Goal: Task Accomplishment & Management: Complete application form

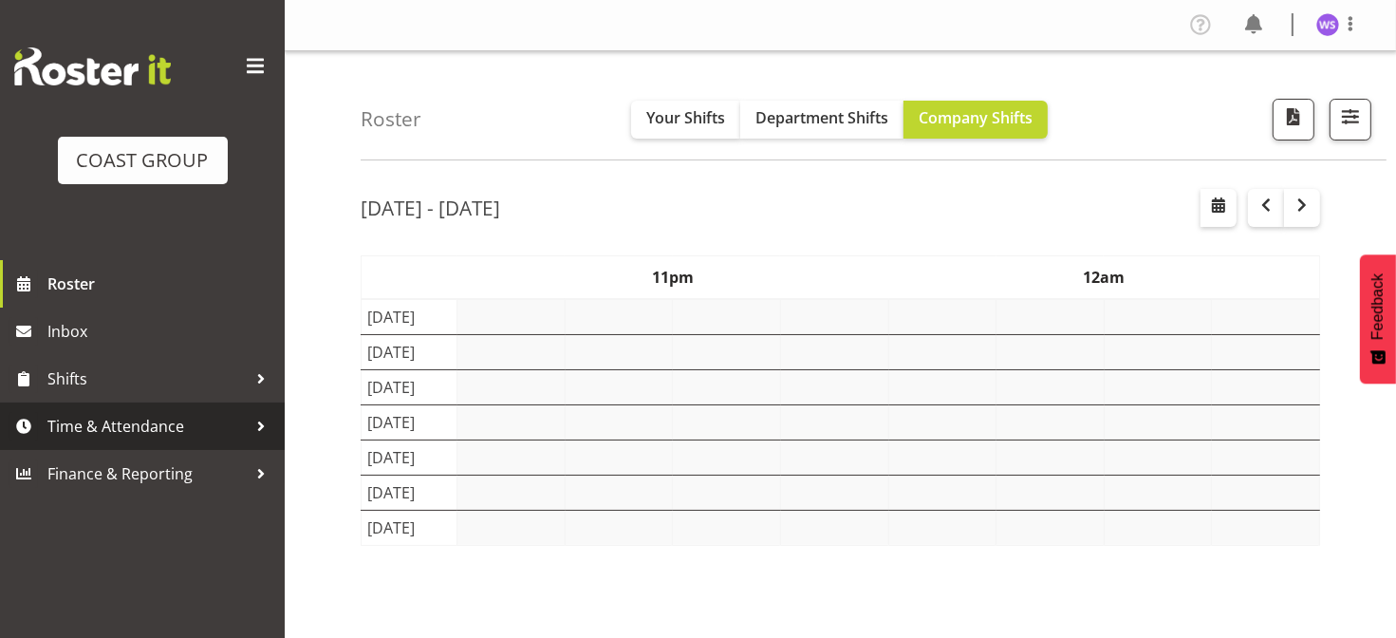
click at [167, 428] on span "Time & Attendance" at bounding box center [146, 426] width 199 height 28
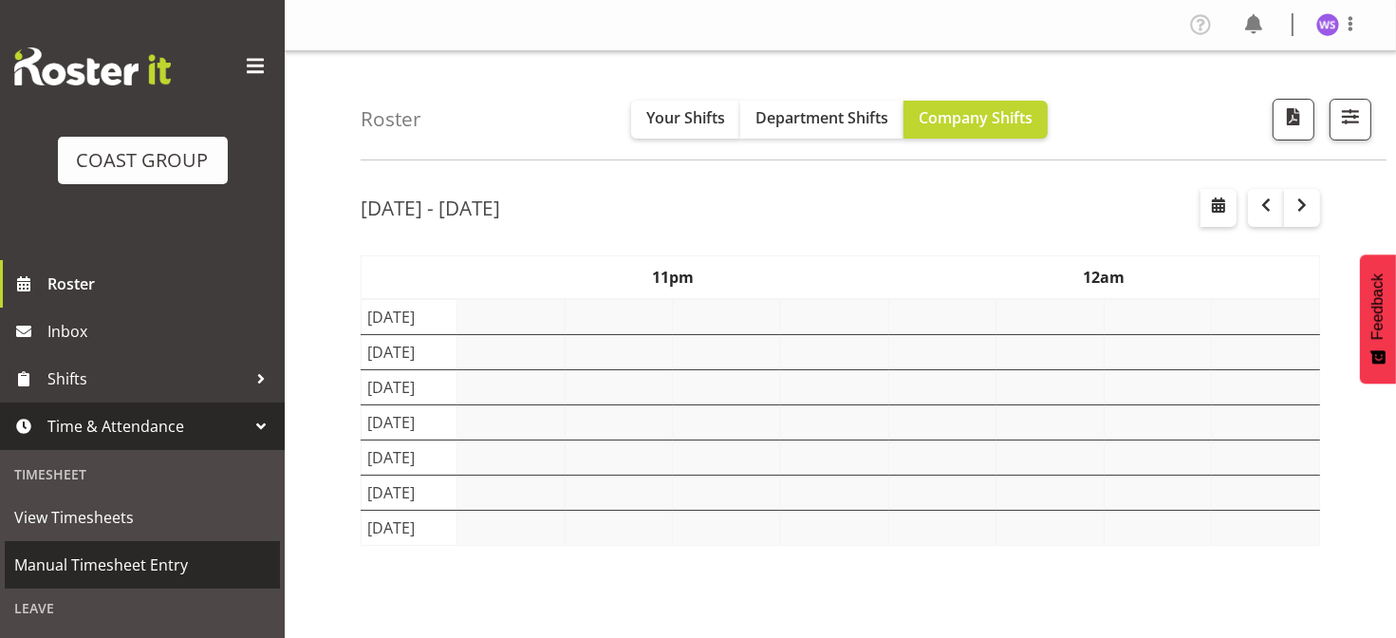
click at [118, 568] on span "Manual Timesheet Entry" at bounding box center [142, 564] width 256 height 28
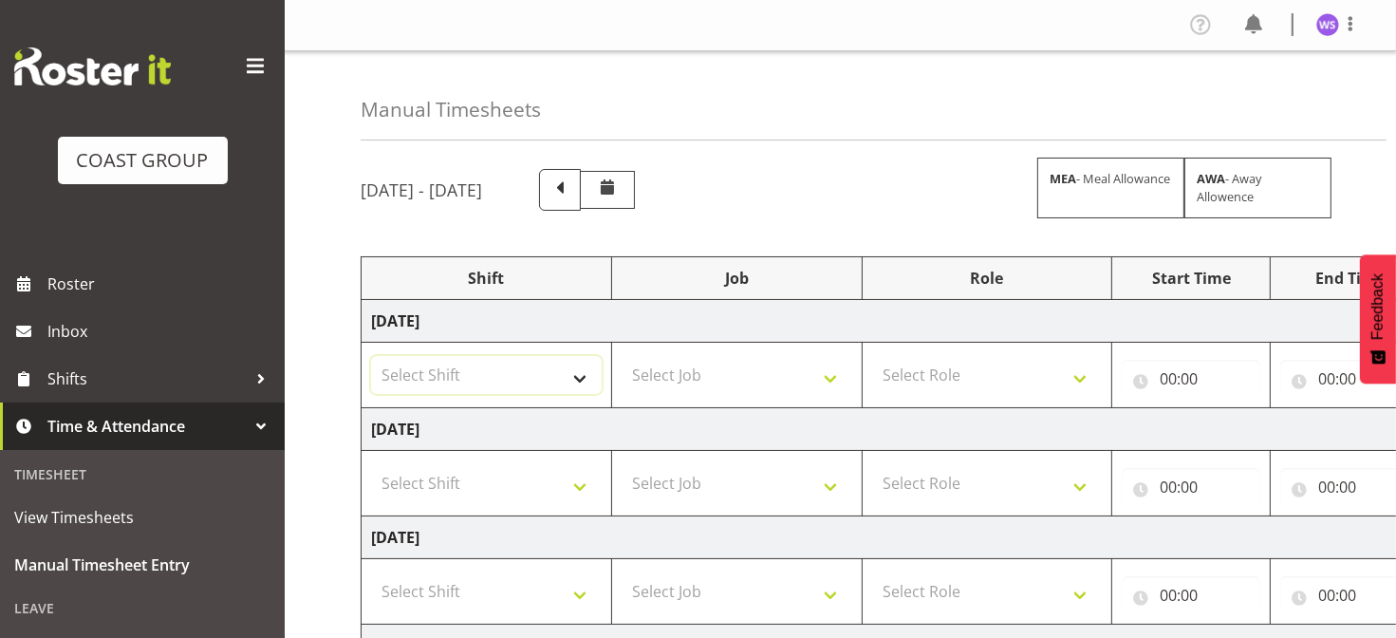
click at [564, 382] on select "Select Shift Break AHICE Break ATSNZ Break All Blacks casual Break Arts [PERSON…" at bounding box center [486, 375] width 231 height 38
select select "62216"
click at [371, 356] on select "Select Shift Break AHICE Break ATSNZ Break All Blacks casual Break Arts [PERSON…" at bounding box center [486, 375] width 231 height 38
click at [663, 378] on select "Select Job 1 Carlton Events 1 [PERSON_NAME][GEOGRAPHIC_DATA] 1 [PERSON_NAME][GE…" at bounding box center [736, 375] width 231 height 38
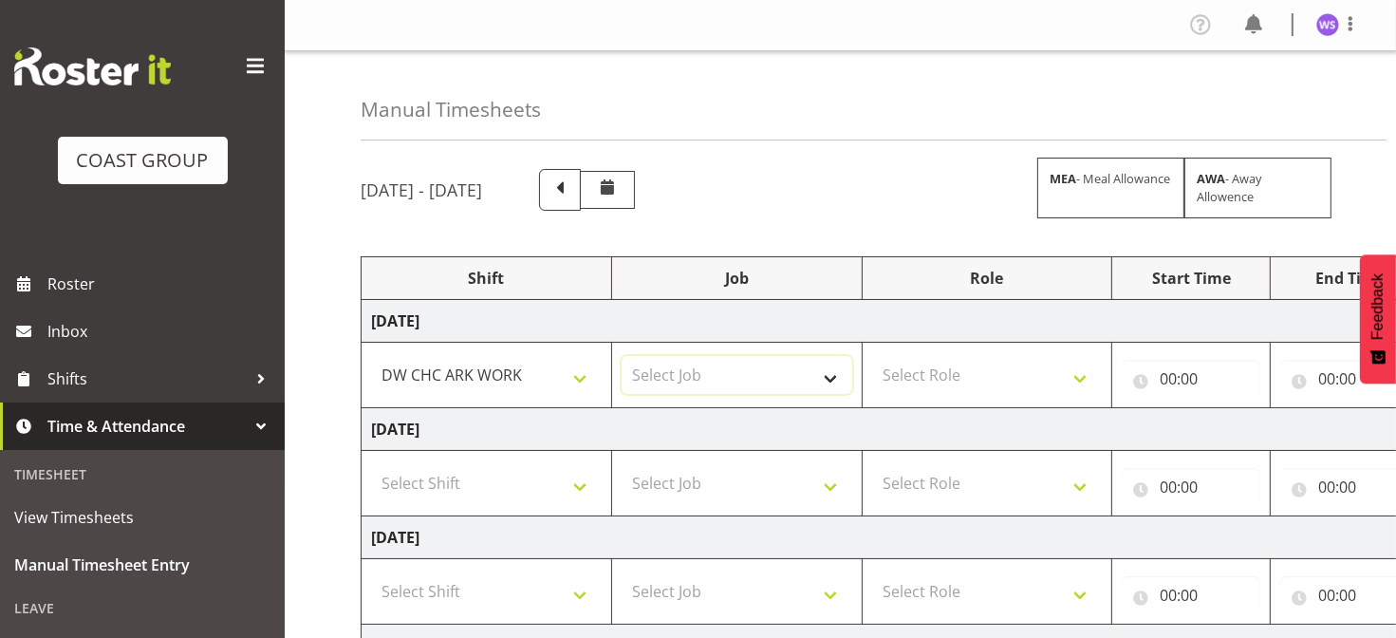
click at [663, 378] on select "Select Job 1 Carlton Events 1 [PERSON_NAME][GEOGRAPHIC_DATA] 1 [PERSON_NAME][GE…" at bounding box center [736, 375] width 231 height 38
select select "6648"
click at [621, 356] on select "Select Job 1 Carlton Events 1 [PERSON_NAME][GEOGRAPHIC_DATA] 1 [PERSON_NAME][GE…" at bounding box center [736, 375] width 231 height 38
click at [958, 386] on select "Select Role SIGN SHOP" at bounding box center [987, 375] width 231 height 38
select select "541"
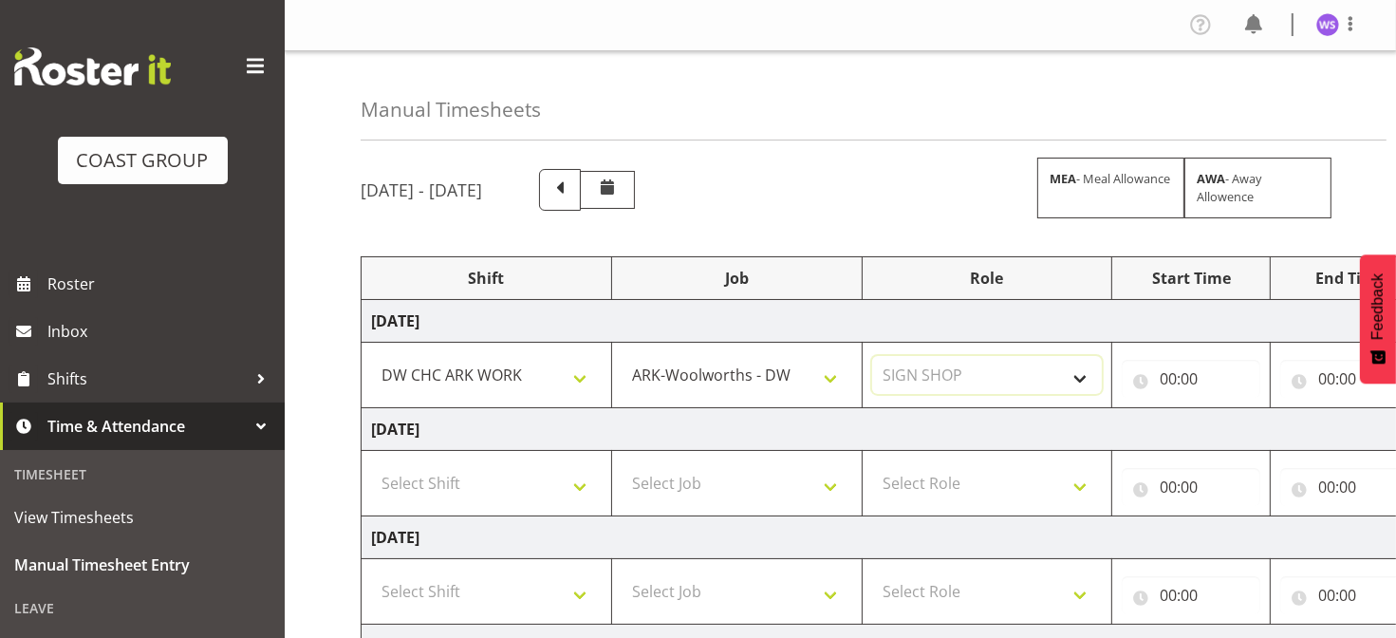
click at [872, 356] on select "Select Role SIGN SHOP" at bounding box center [987, 375] width 231 height 38
click at [1170, 386] on input "00:00" at bounding box center [1190, 379] width 139 height 38
click at [1245, 416] on select "00 01 02 03 04 05 06 07 08 09 10 11 12 13 14 15 16 17 18 19 20 21 22 23" at bounding box center [1250, 428] width 43 height 38
select select "6"
click at [1229, 409] on select "00 01 02 03 04 05 06 07 08 09 10 11 12 13 14 15 16 17 18 19 20 21 22 23" at bounding box center [1250, 428] width 43 height 38
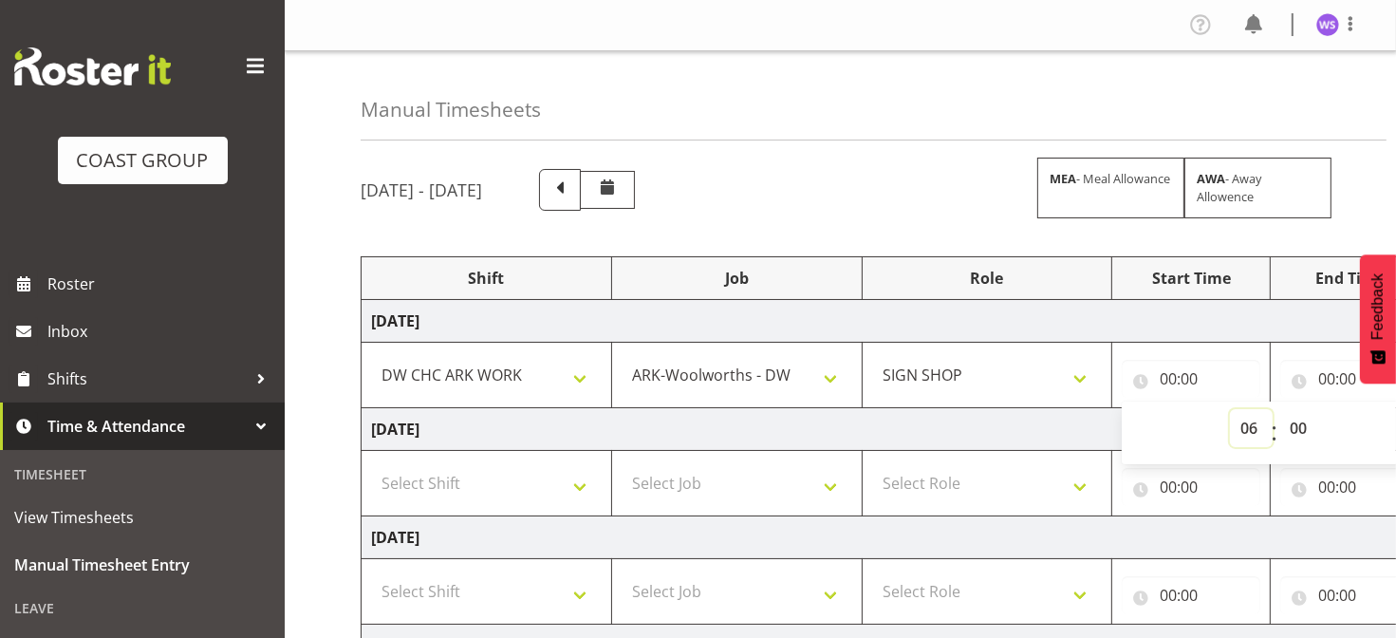
type input "06:00"
click at [1296, 426] on select "00 01 02 03 04 05 06 07 08 09 10 11 12 13 14 15 16 17 18 19 20 21 22 23 24 25 2…" at bounding box center [1300, 428] width 43 height 38
select select "30"
click at [1279, 409] on select "00 01 02 03 04 05 06 07 08 09 10 11 12 13 14 15 16 17 18 19 20 21 22 23 24 25 2…" at bounding box center [1300, 428] width 43 height 38
type input "06:30"
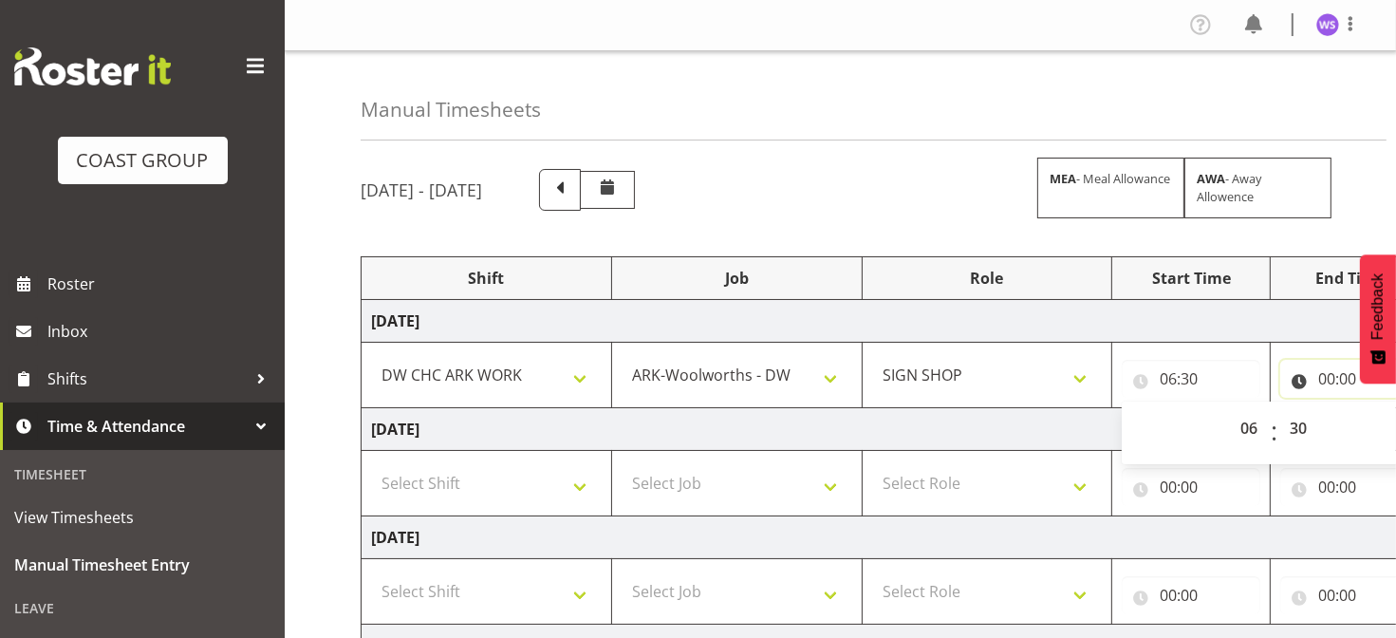
click at [1326, 374] on input "00:00" at bounding box center [1349, 379] width 139 height 38
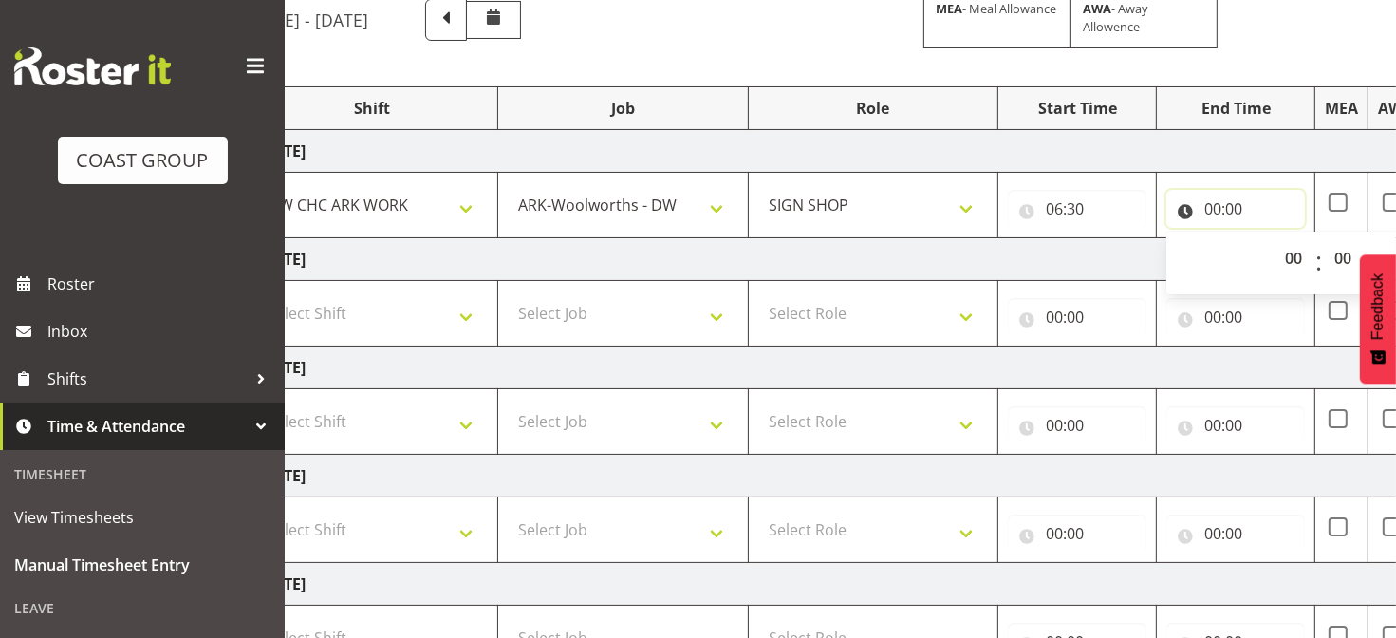
scroll to position [106, 0]
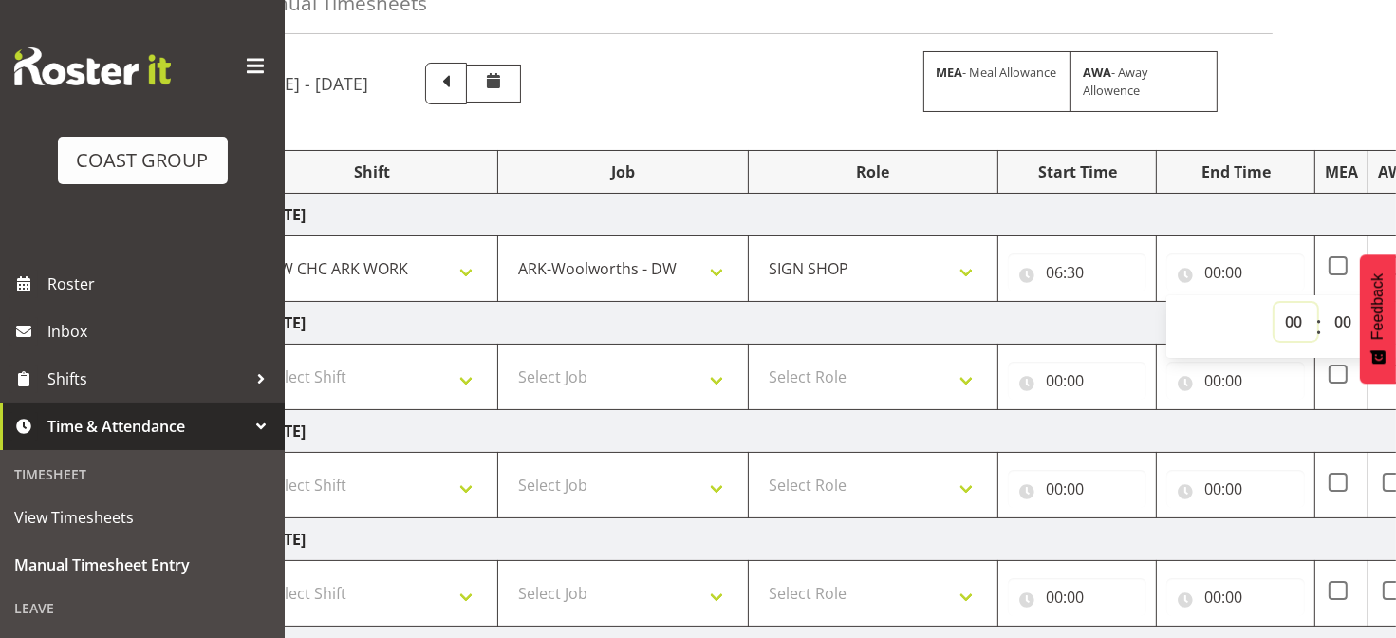
click at [1288, 324] on select "00 01 02 03 04 05 06 07 08 09 10 11 12 13 14 15 16 17 18 19 20 21 22 23" at bounding box center [1295, 322] width 43 height 38
select select "18"
click at [1274, 303] on select "00 01 02 03 04 05 06 07 08 09 10 11 12 13 14 15 16 17 18 19 20 21 22 23" at bounding box center [1295, 322] width 43 height 38
type input "18:00"
click at [459, 389] on select "Select Shift Break AHICE Break ATSNZ Break All Blacks casual Break Arts [PERSON…" at bounding box center [372, 377] width 231 height 38
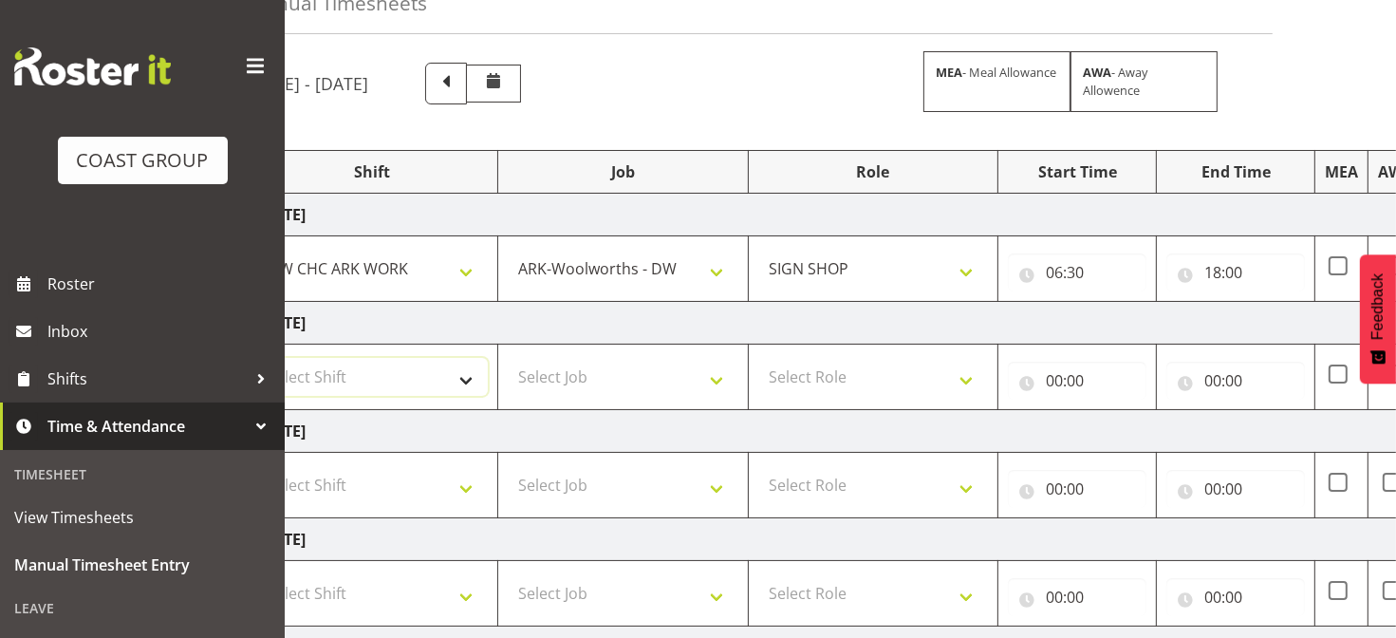
select select "62216"
click at [257, 358] on select "Select Shift Break AHICE Break ATSNZ Break All Blacks casual Break Arts [PERSON…" at bounding box center [372, 377] width 231 height 38
click at [581, 371] on select "Select Job 1 Carlton Events 1 [PERSON_NAME][GEOGRAPHIC_DATA] 1 [PERSON_NAME][GE…" at bounding box center [623, 377] width 231 height 38
select select "6648"
click at [508, 358] on select "Select Job 1 Carlton Events 1 [PERSON_NAME][GEOGRAPHIC_DATA] 1 [PERSON_NAME][GE…" at bounding box center [623, 377] width 231 height 38
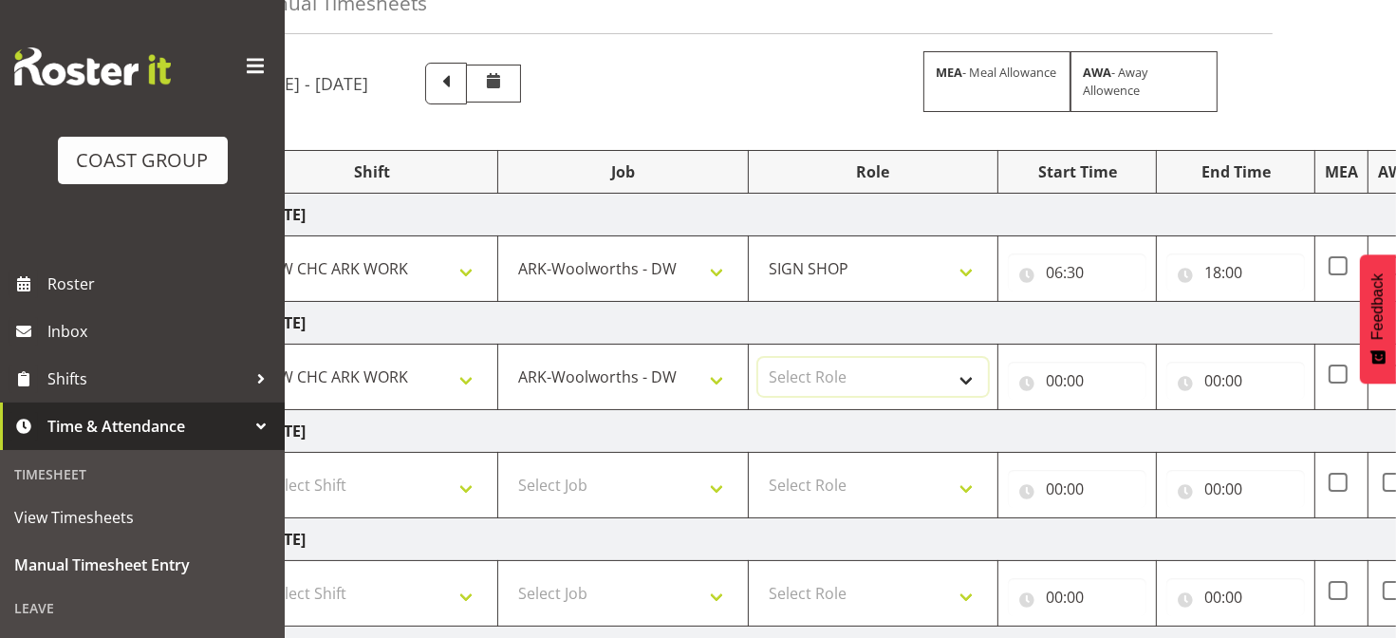
click at [825, 370] on select "Select Role SIGN SHOP" at bounding box center [873, 377] width 231 height 38
select select "541"
click at [758, 358] on select "Select Role SIGN SHOP" at bounding box center [873, 377] width 231 height 38
click at [1053, 372] on input "00:00" at bounding box center [1077, 380] width 139 height 38
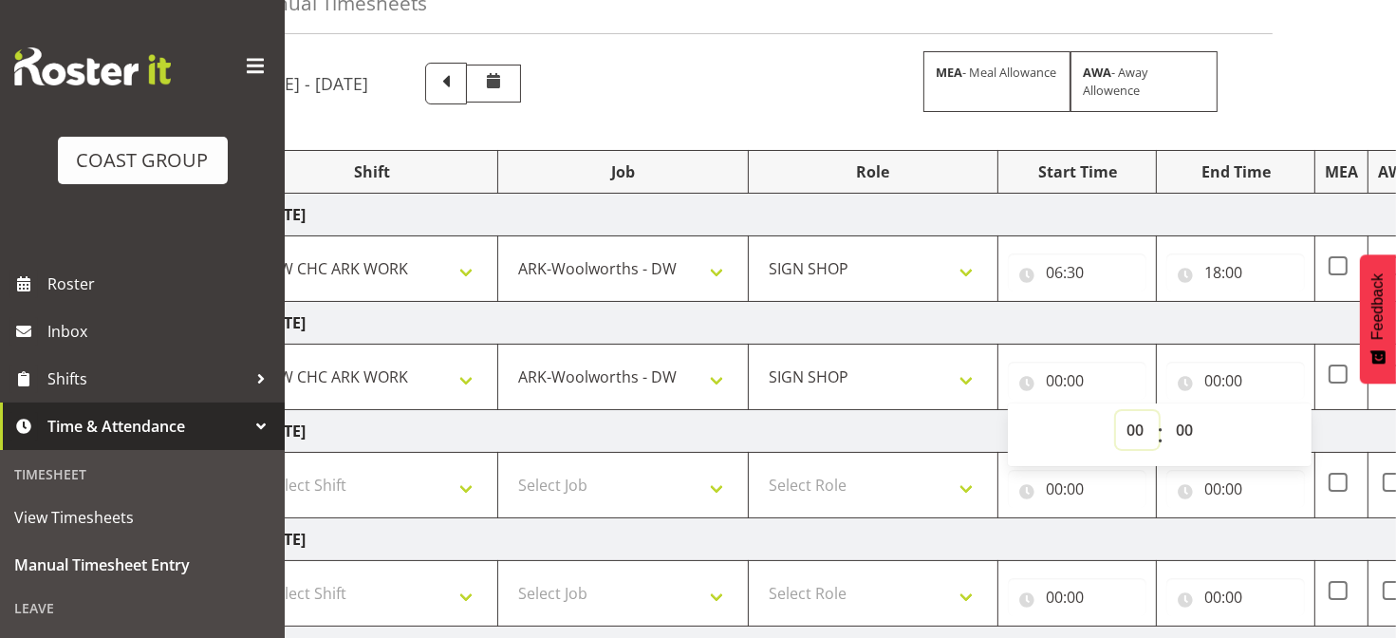
click at [1130, 427] on select "00 01 02 03 04 05 06 07 08 09 10 11 12 13 14 15 16 17 18 19 20 21 22 23" at bounding box center [1137, 430] width 43 height 38
select select "6"
click at [1116, 411] on select "00 01 02 03 04 05 06 07 08 09 10 11 12 13 14 15 16 17 18 19 20 21 22 23" at bounding box center [1137, 430] width 43 height 38
type input "06:00"
click at [1185, 427] on select "00 01 02 03 04 05 06 07 08 09 10 11 12 13 14 15 16 17 18 19 20 21 22 23 24 25 2…" at bounding box center [1186, 430] width 43 height 38
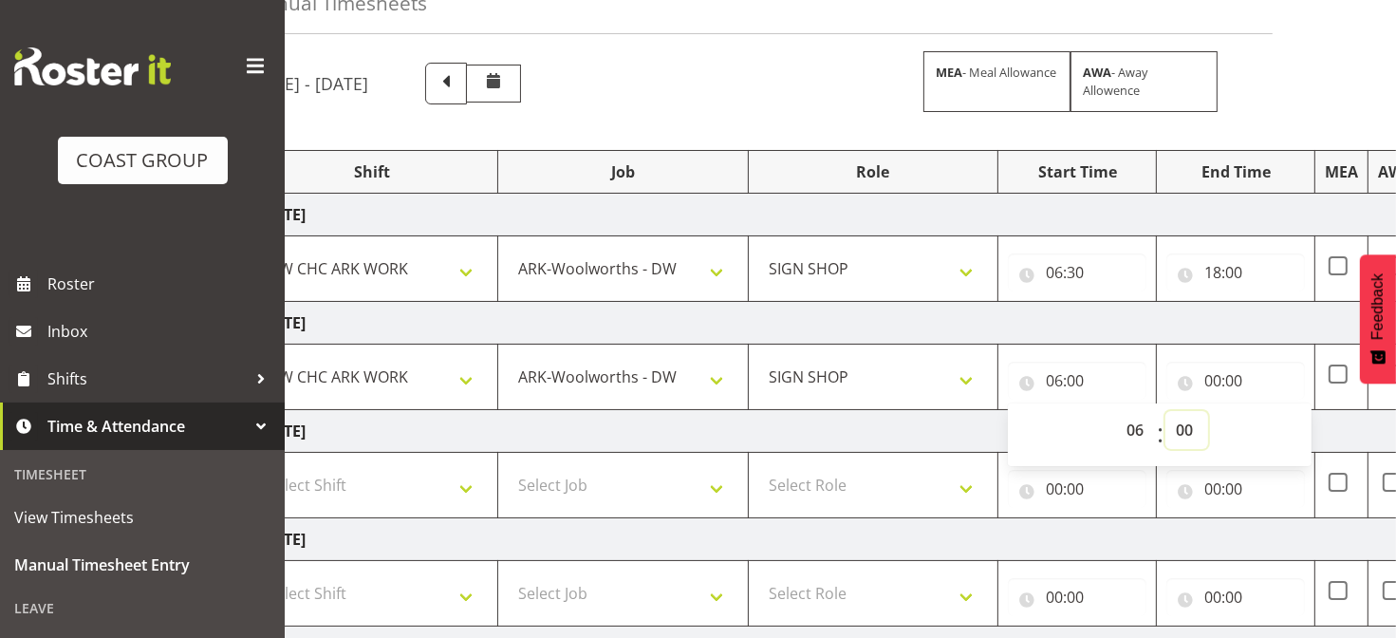
select select "30"
click at [1165, 411] on select "00 01 02 03 04 05 06 07 08 09 10 11 12 13 14 15 16 17 18 19 20 21 22 23 24 25 2…" at bounding box center [1186, 430] width 43 height 38
type input "06:30"
click at [1217, 371] on input "00:00" at bounding box center [1235, 380] width 139 height 38
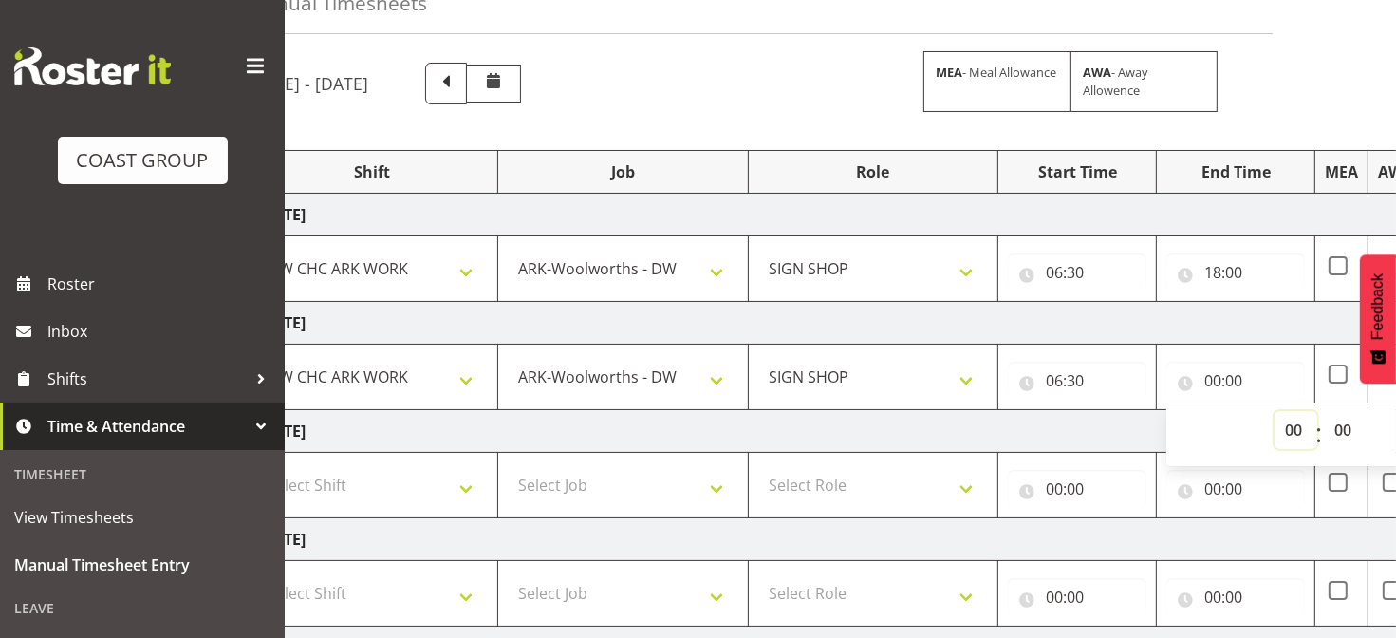
click at [1288, 424] on select "00 01 02 03 04 05 06 07 08 09 10 11 12 13 14 15 16 17 18 19 20 21 22 23" at bounding box center [1295, 430] width 43 height 38
select select "18"
click at [1274, 411] on select "00 01 02 03 04 05 06 07 08 09 10 11 12 13 14 15 16 17 18 19 20 21 22 23" at bounding box center [1295, 430] width 43 height 38
type input "18:00"
click at [1341, 429] on select "00 01 02 03 04 05 06 07 08 09 10 11 12 13 14 15 16 17 18 19 20 21 22 23 24 25 2…" at bounding box center [1344, 430] width 43 height 38
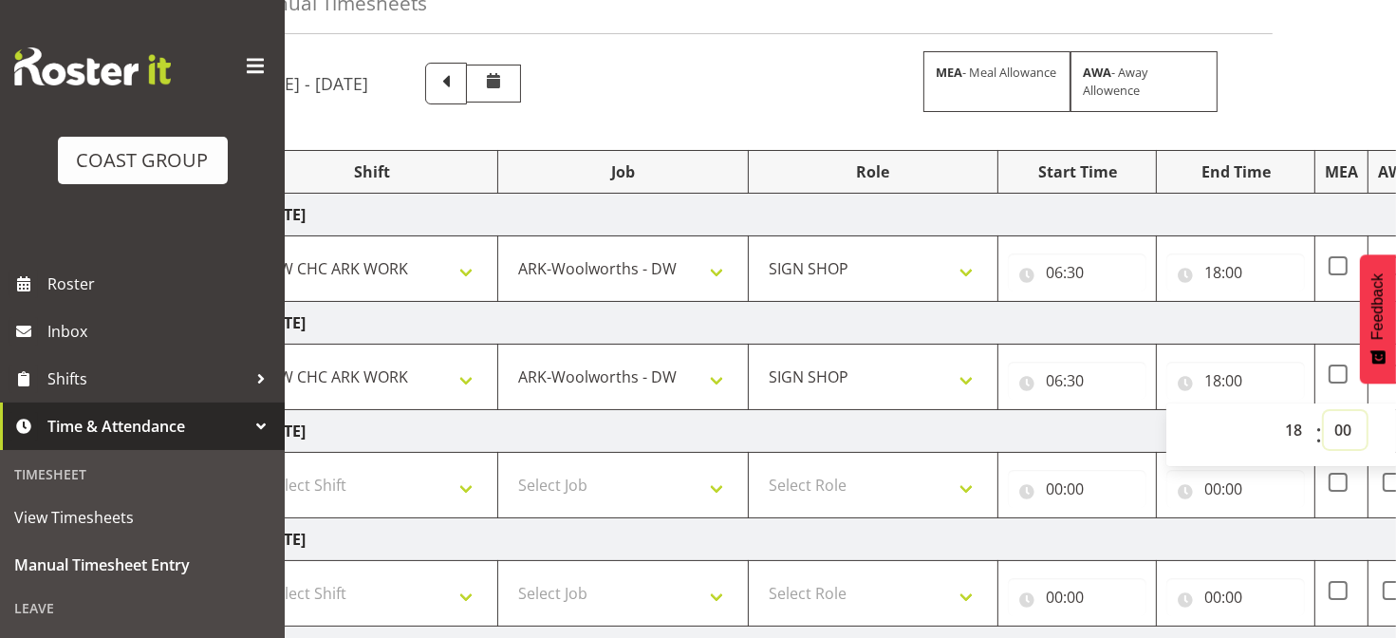
select select "15"
click at [1323, 411] on select "00 01 02 03 04 05 06 07 08 09 10 11 12 13 14 15 16 17 18 19 20 21 22 23 24 25 2…" at bounding box center [1344, 430] width 43 height 38
type input "18:15"
click at [440, 477] on select "Select Shift Break AHICE Break ATSNZ Break All Blacks casual Break Arts [PERSON…" at bounding box center [372, 485] width 231 height 38
select select "62216"
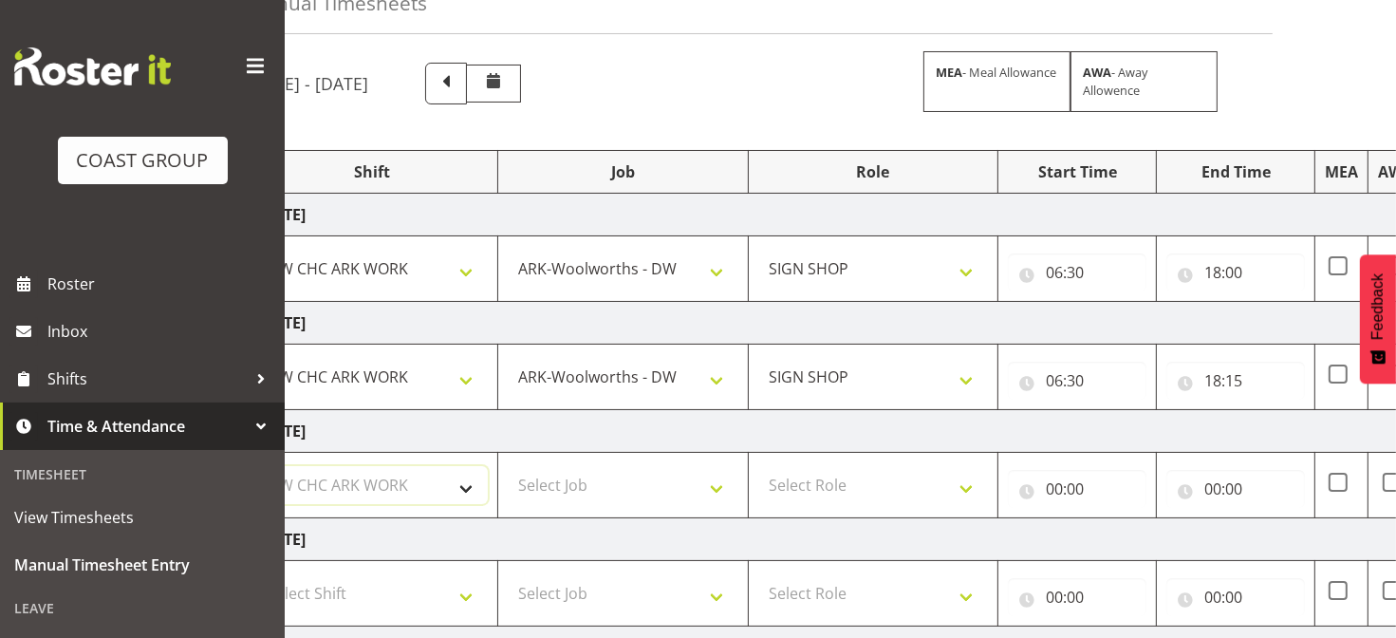
click at [257, 466] on select "Select Shift Break AHICE Break ATSNZ Break All Blacks casual Break Arts [PERSON…" at bounding box center [372, 485] width 231 height 38
click at [553, 496] on select "Select Job 1 Carlton Events 1 [PERSON_NAME][GEOGRAPHIC_DATA] 1 [PERSON_NAME][GE…" at bounding box center [623, 485] width 231 height 38
select select "6648"
click at [508, 466] on select "Select Job 1 Carlton Events 1 [PERSON_NAME][GEOGRAPHIC_DATA] 1 [PERSON_NAME][GE…" at bounding box center [623, 485] width 231 height 38
click at [725, 415] on td "[DATE]" at bounding box center [911, 431] width 1327 height 43
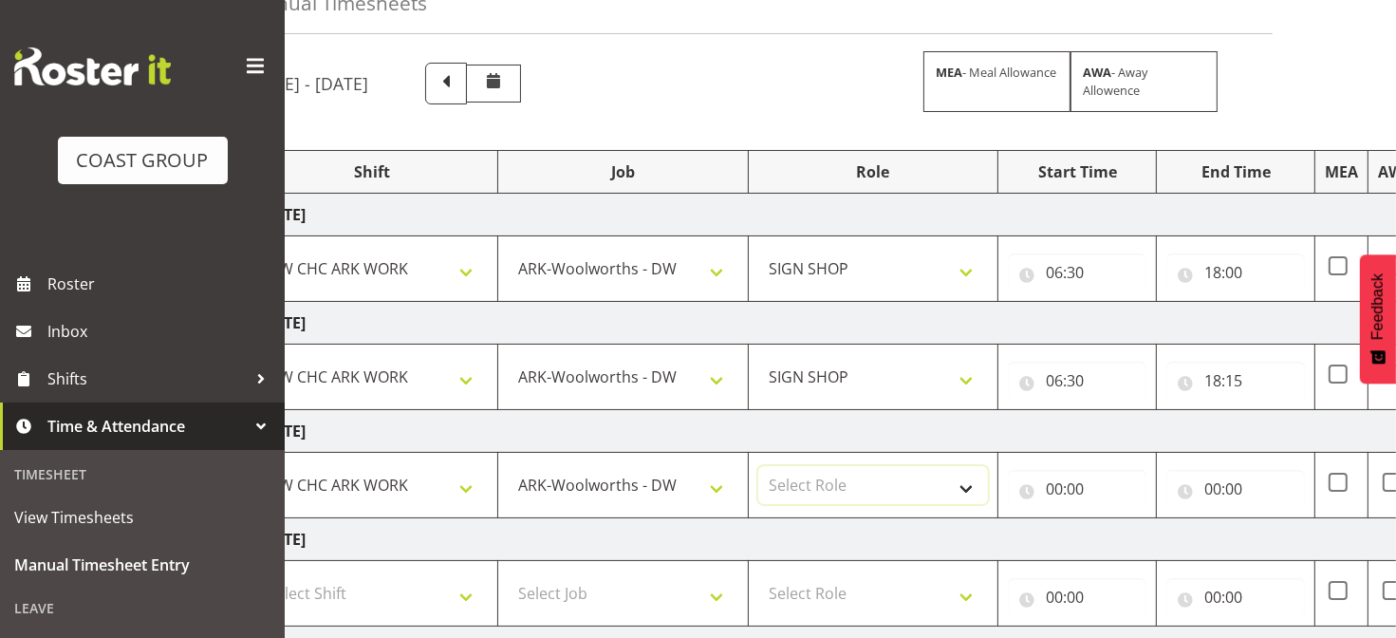
click at [816, 471] on select "Select Role SIGN SHOP" at bounding box center [873, 485] width 231 height 38
select select "541"
click at [758, 466] on select "Select Role SIGN SHOP" at bounding box center [873, 485] width 231 height 38
click at [1046, 488] on input "00:00" at bounding box center [1077, 489] width 139 height 38
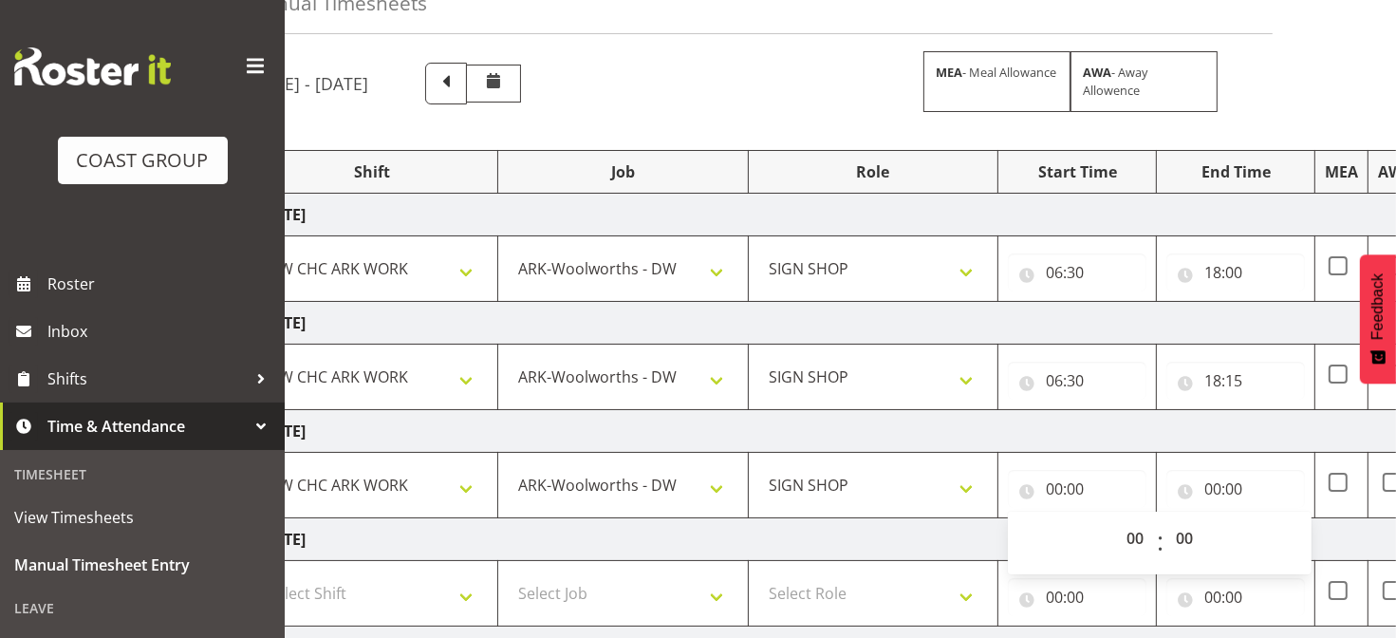
drag, startPoint x: 1135, startPoint y: 534, endPoint x: 1114, endPoint y: 531, distance: 21.1
click at [1114, 531] on div "00 01 02 03 04 05 06 07 08 09 10 11 12 13 14 15 16 17 18 19 20 21 22 23" at bounding box center [1135, 542] width 43 height 47
click at [1146, 529] on select "00 01 02 03 04 05 06 07 08 09 10 11 12 13 14 15 16 17 18 19 20 21 22 23" at bounding box center [1137, 538] width 43 height 38
select select "6"
click at [1116, 519] on select "00 01 02 03 04 05 06 07 08 09 10 11 12 13 14 15 16 17 18 19 20 21 22 23" at bounding box center [1137, 538] width 43 height 38
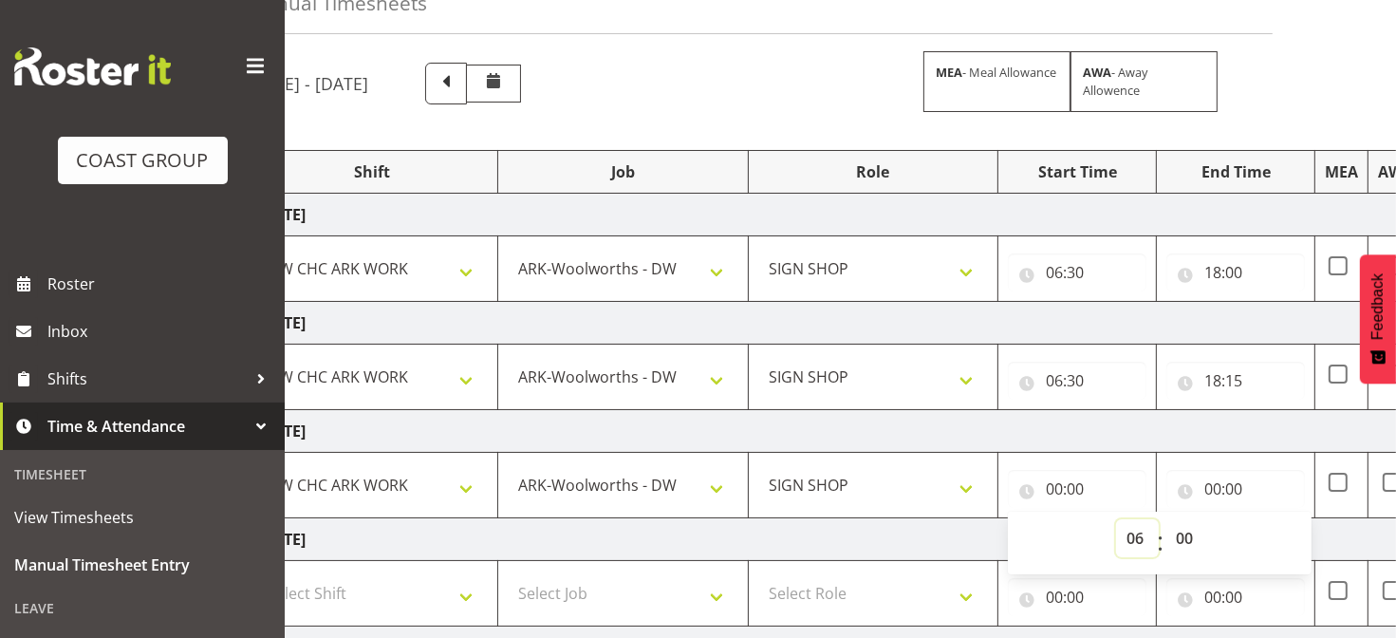
type input "06:00"
click at [1182, 534] on select "00 01 02 03 04 05 06 07 08 09 10 11 12 13 14 15 16 17 18 19 20 21 22 23 24 25 2…" at bounding box center [1186, 538] width 43 height 38
select select "30"
click at [1165, 519] on select "00 01 02 03 04 05 06 07 08 09 10 11 12 13 14 15 16 17 18 19 20 21 22 23 24 25 2…" at bounding box center [1186, 538] width 43 height 38
type input "06:30"
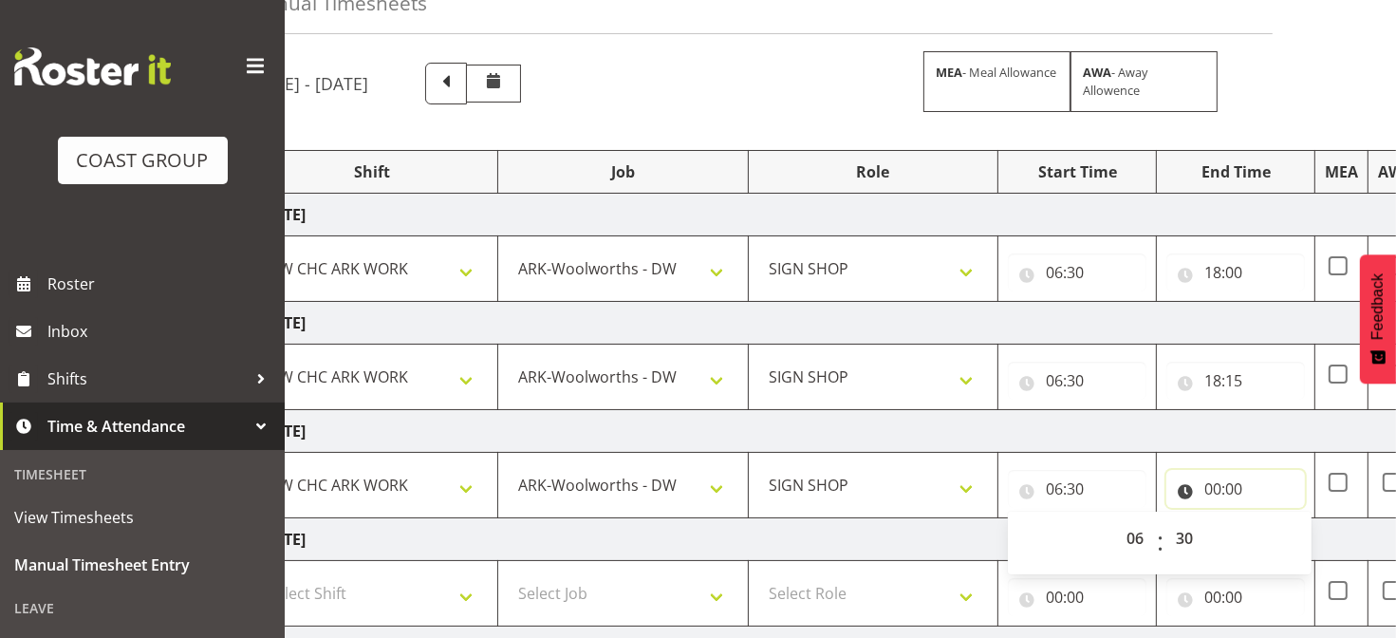
click at [1214, 485] on input "00:00" at bounding box center [1235, 489] width 139 height 38
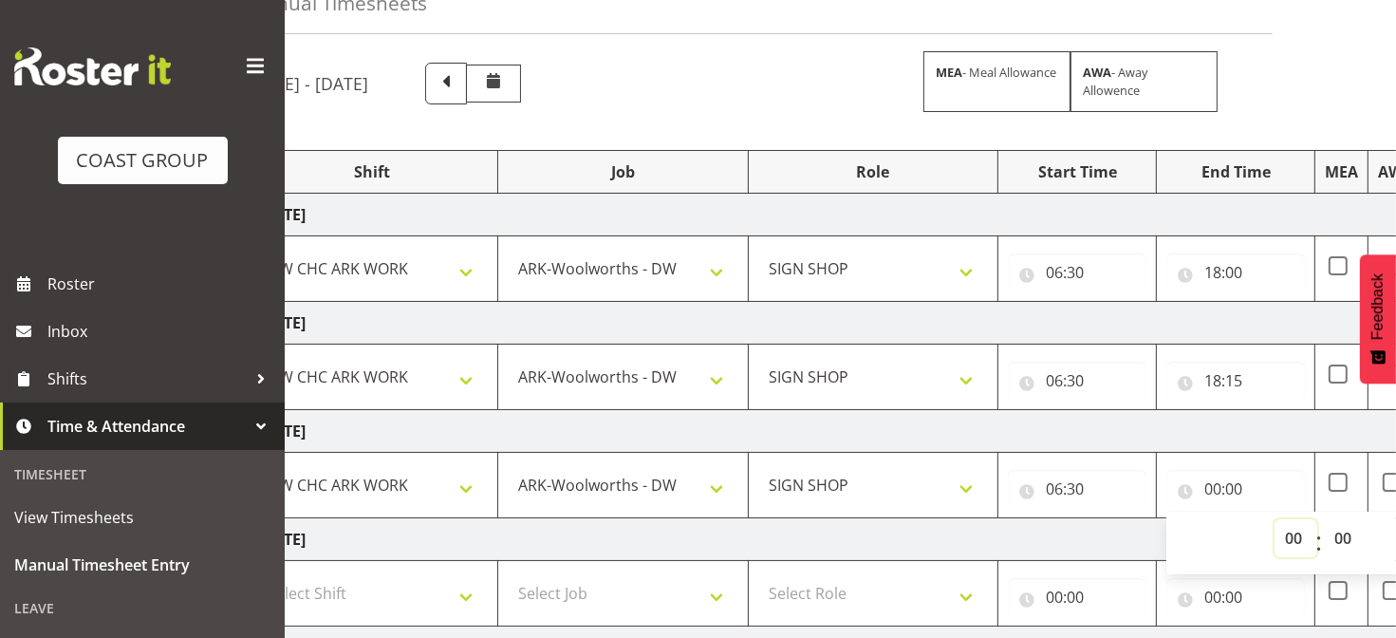
click at [1289, 534] on select "00 01 02 03 04 05 06 07 08 09 10 11 12 13 14 15 16 17 18 19 20 21 22 23" at bounding box center [1295, 538] width 43 height 38
select select "15"
click at [1274, 519] on select "00 01 02 03 04 05 06 07 08 09 10 11 12 13 14 15 16 17 18 19 20 21 22 23" at bounding box center [1295, 538] width 43 height 38
type input "15:00"
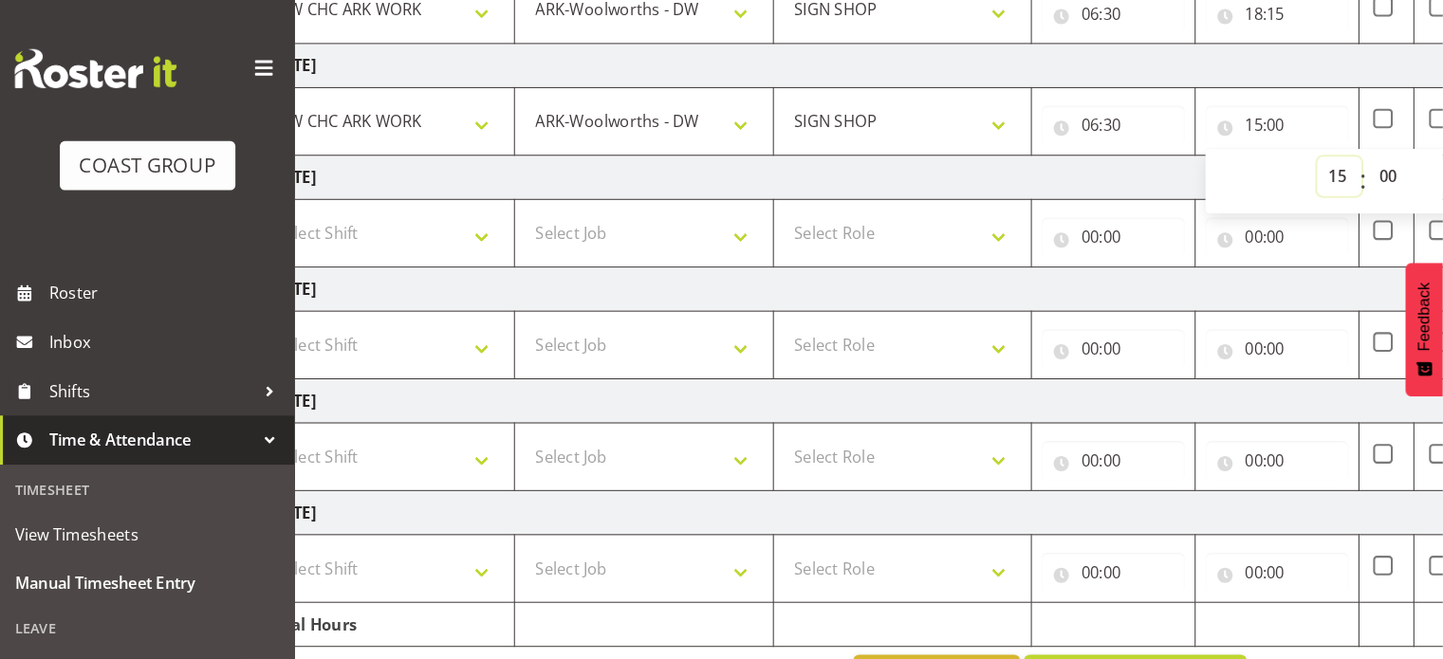
scroll to position [486, 0]
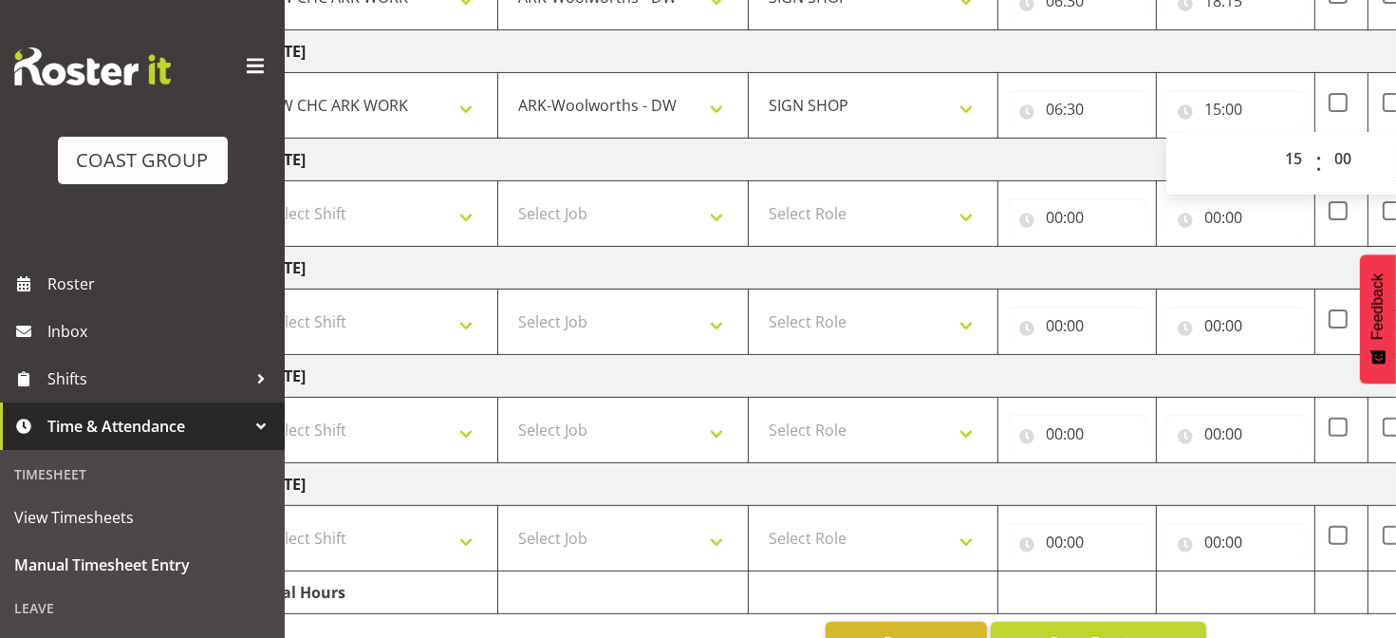
click at [448, 405] on td "Select Shift Break AHICE Break ATSNZ Break All Blacks casual Break Arts [PERSON…" at bounding box center [373, 430] width 250 height 65
click at [447, 441] on select "Select Shift Break AHICE Break ATSNZ Break All Blacks casual Break Arts [PERSON…" at bounding box center [372, 430] width 231 height 38
select select "62216"
click at [257, 411] on select "Select Shift Break AHICE Break ATSNZ Break All Blacks casual Break Arts [PERSON…" at bounding box center [372, 430] width 231 height 38
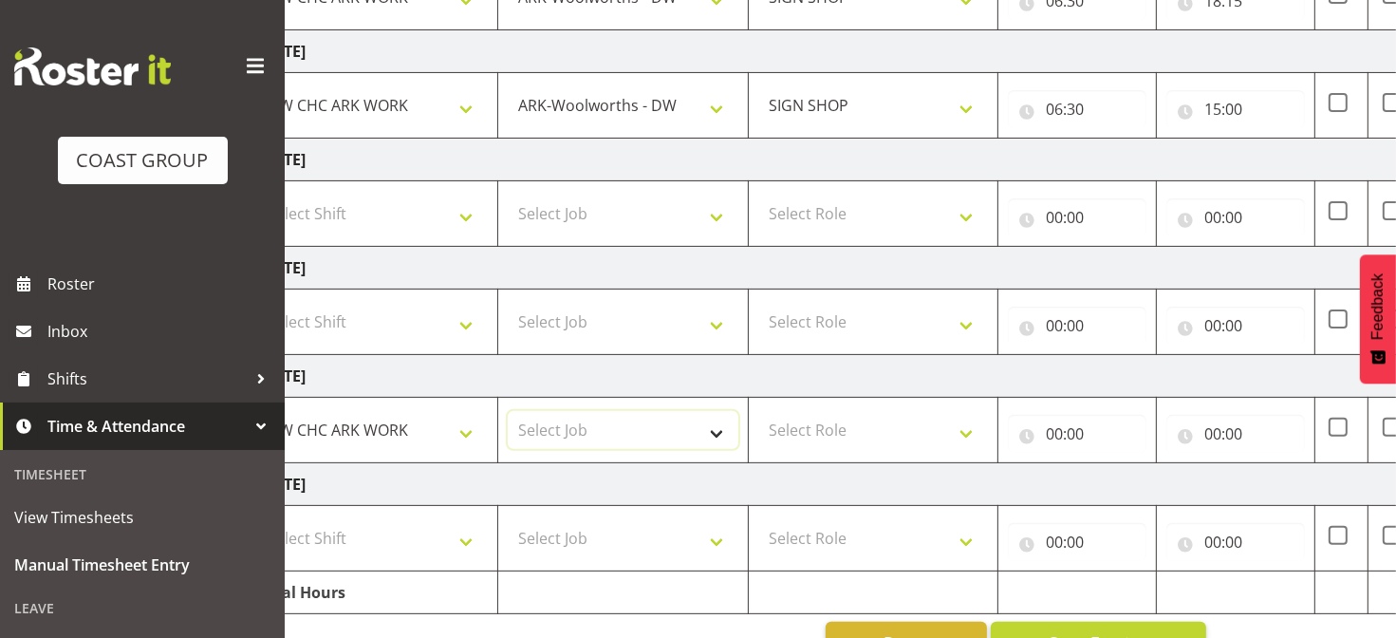
click at [584, 422] on select "Select Job 1 Carlton Events 1 [PERSON_NAME][GEOGRAPHIC_DATA] 1 [PERSON_NAME][GE…" at bounding box center [623, 430] width 231 height 38
select select "6648"
click at [508, 411] on select "Select Job 1 Carlton Events 1 [PERSON_NAME][GEOGRAPHIC_DATA] 1 [PERSON_NAME][GE…" at bounding box center [623, 430] width 231 height 38
click at [827, 433] on select "Select Role SIGN SHOP" at bounding box center [873, 430] width 231 height 38
select select "541"
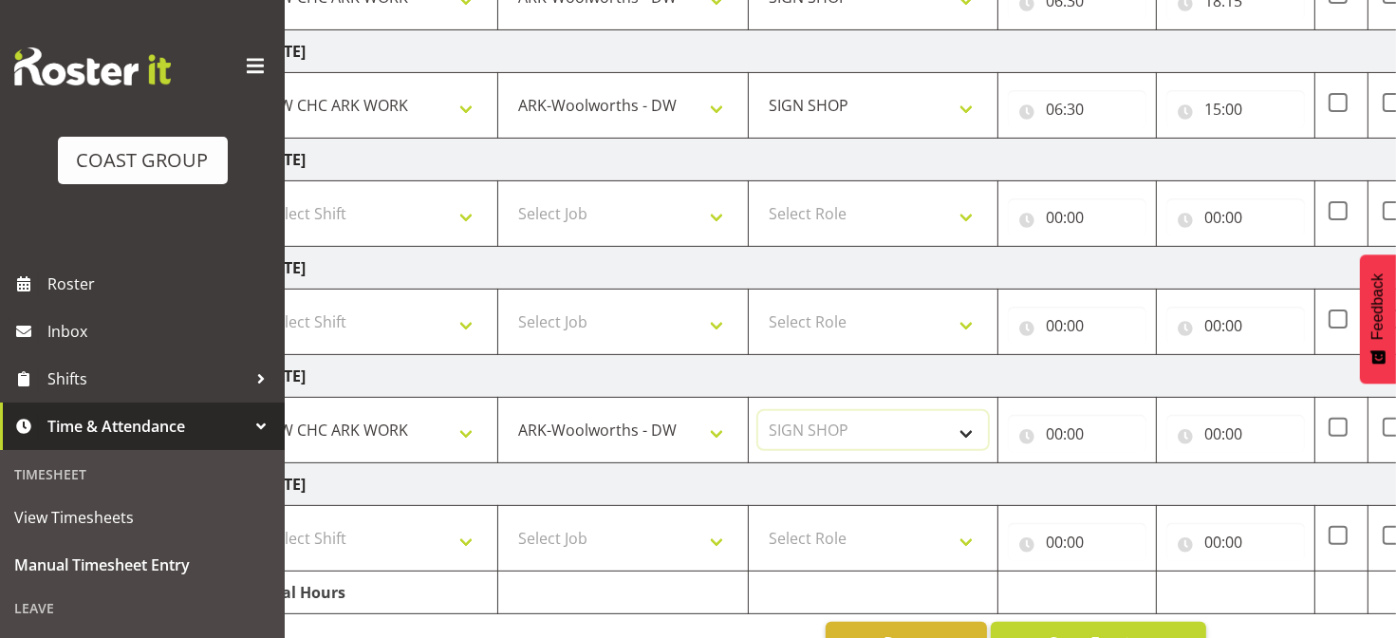
click at [758, 411] on select "Select Role SIGN SHOP" at bounding box center [873, 430] width 231 height 38
click at [1053, 429] on input "00:00" at bounding box center [1077, 434] width 139 height 38
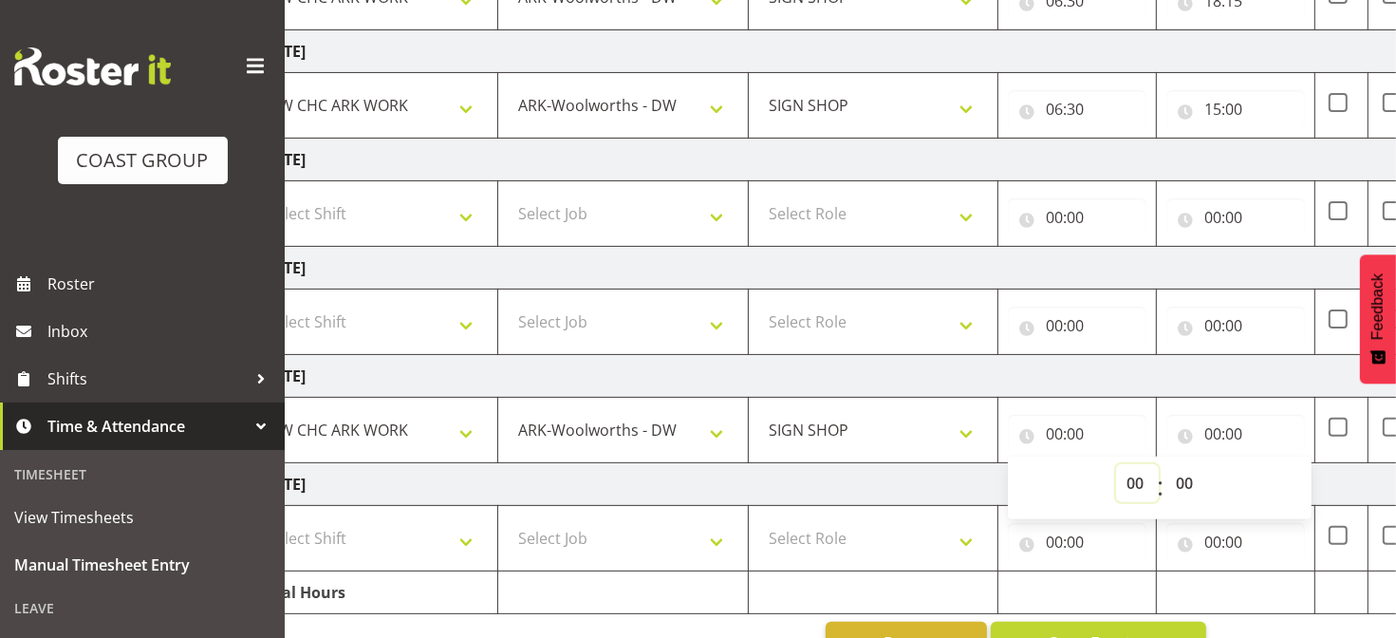
click at [1127, 473] on select "00 01 02 03 04 05 06 07 08 09 10 11 12 13 14 15 16 17 18 19 20 21 22 23" at bounding box center [1137, 483] width 43 height 38
select select "6"
click at [1116, 464] on select "00 01 02 03 04 05 06 07 08 09 10 11 12 13 14 15 16 17 18 19 20 21 22 23" at bounding box center [1137, 483] width 43 height 38
type input "06:00"
click at [1180, 473] on select "00 01 02 03 04 05 06 07 08 09 10 11 12 13 14 15 16 17 18 19 20 21 22 23 24 25 2…" at bounding box center [1186, 483] width 43 height 38
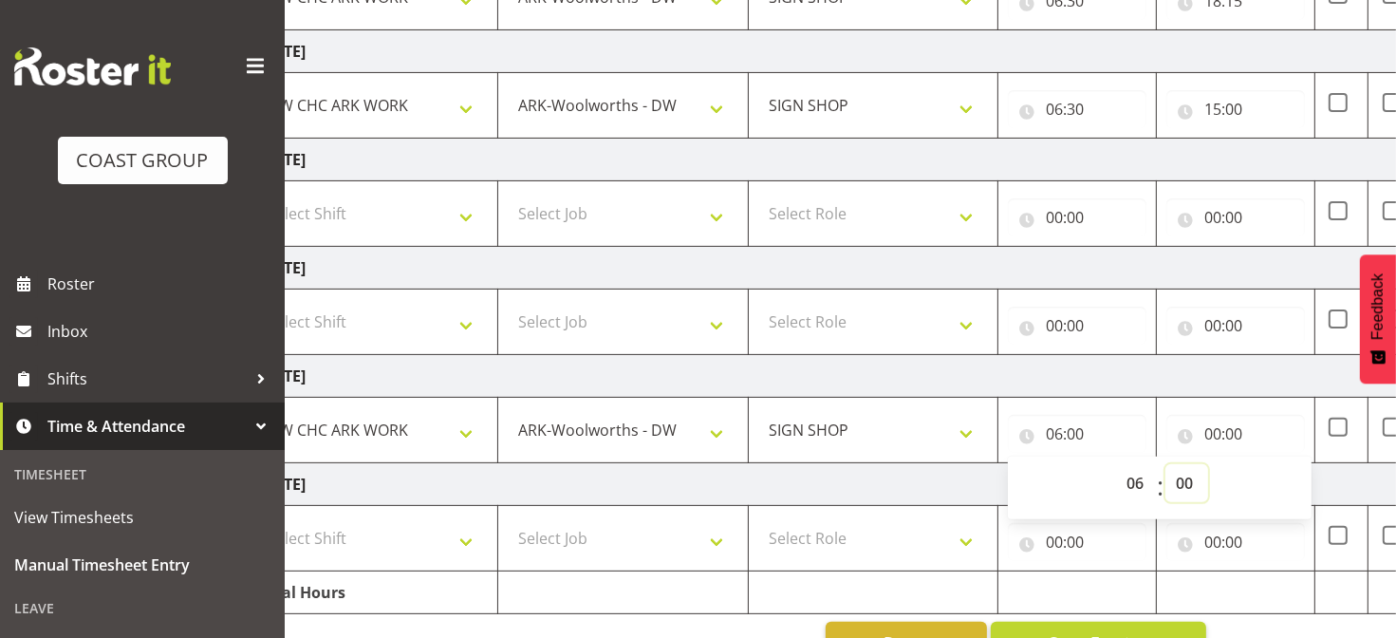
select select "33"
click at [1165, 464] on select "00 01 02 03 04 05 06 07 08 09 10 11 12 13 14 15 16 17 18 19 20 21 22 23 24 25 2…" at bounding box center [1186, 483] width 43 height 38
type input "06:33"
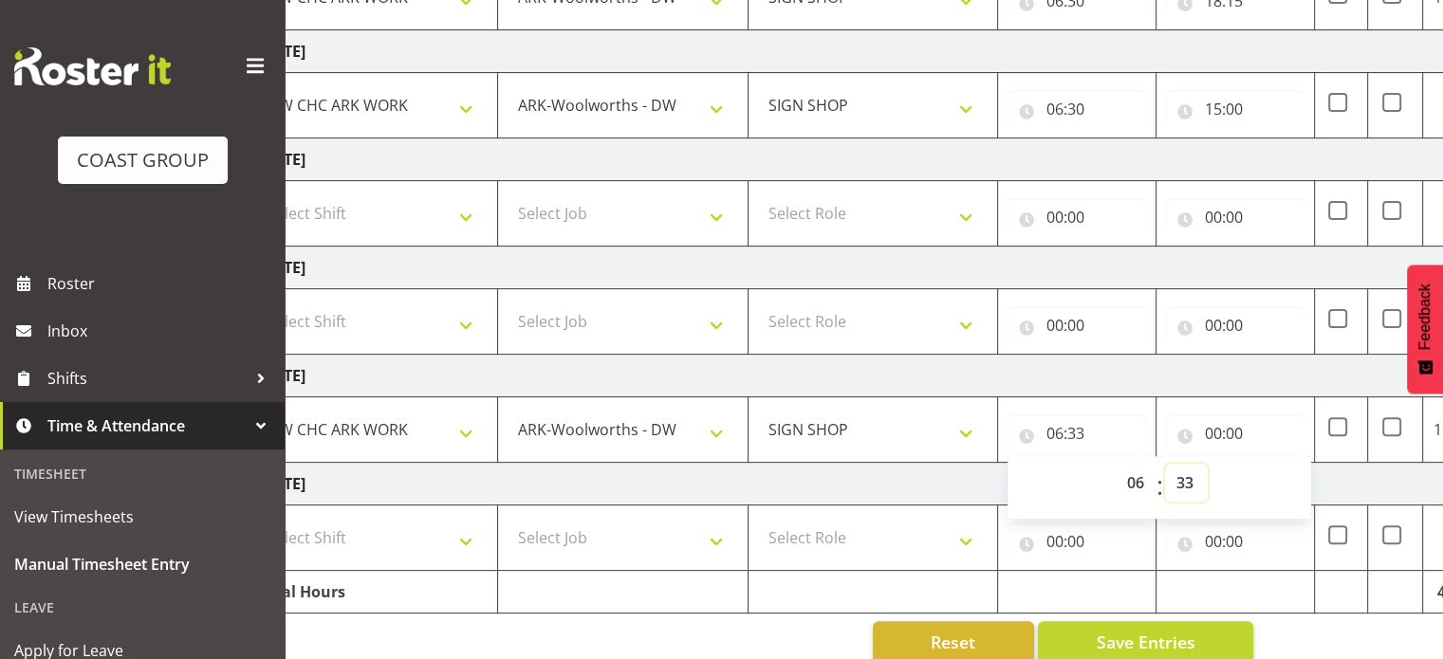
click at [1183, 481] on select "00 01 02 03 04 05 06 07 08 09 10 11 12 13 14 15 16 17 18 19 20 21 22 23 24 25 2…" at bounding box center [1186, 483] width 43 height 38
select select "30"
click at [1165, 464] on select "00 01 02 03 04 05 06 07 08 09 10 11 12 13 14 15 16 17 18 19 20 21 22 23 24 25 2…" at bounding box center [1186, 483] width 43 height 38
type input "06:30"
click at [1218, 425] on input "00:00" at bounding box center [1235, 434] width 139 height 38
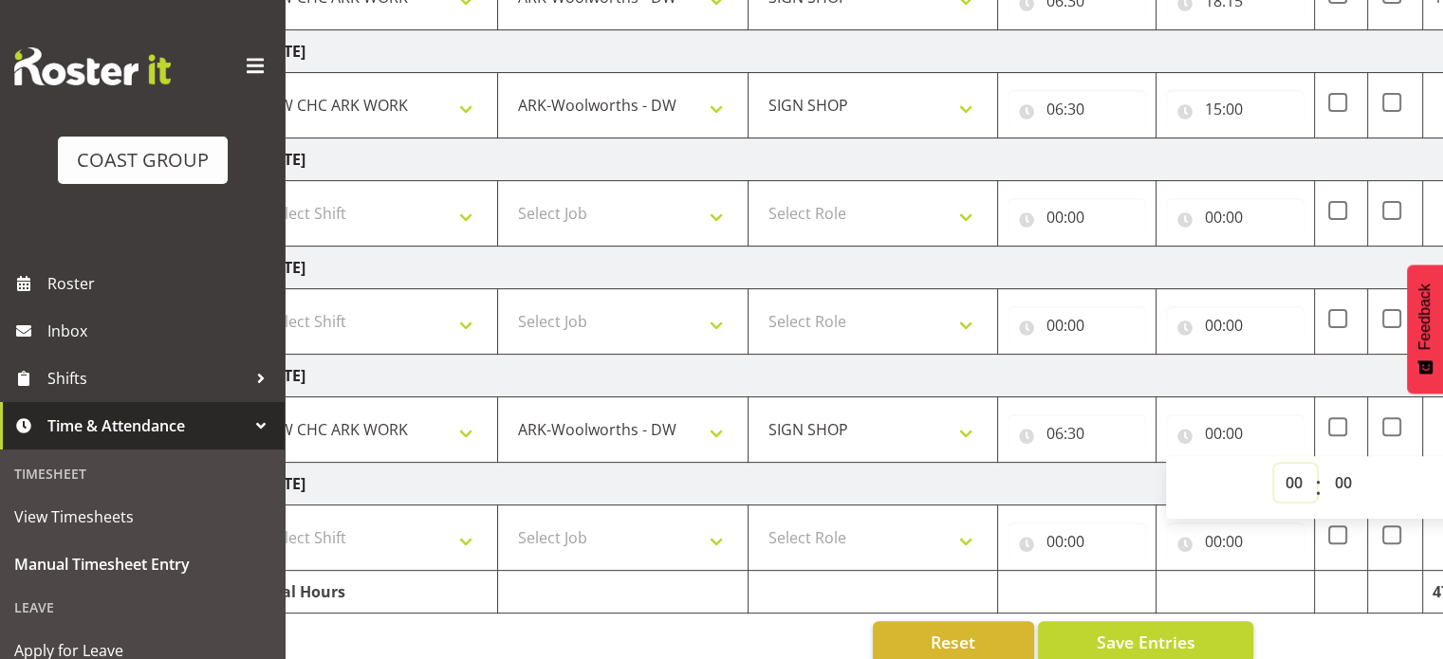
click at [1289, 477] on select "00 01 02 03 04 05 06 07 08 09 10 11 12 13 14 15 16 17 18 19 20 21 22 23" at bounding box center [1295, 483] width 43 height 38
select select "18"
click at [1274, 464] on select "00 01 02 03 04 05 06 07 08 09 10 11 12 13 14 15 16 17 18 19 20 21 22 23" at bounding box center [1295, 483] width 43 height 38
type input "18:00"
click at [1293, 420] on input "18:00" at bounding box center [1235, 434] width 139 height 38
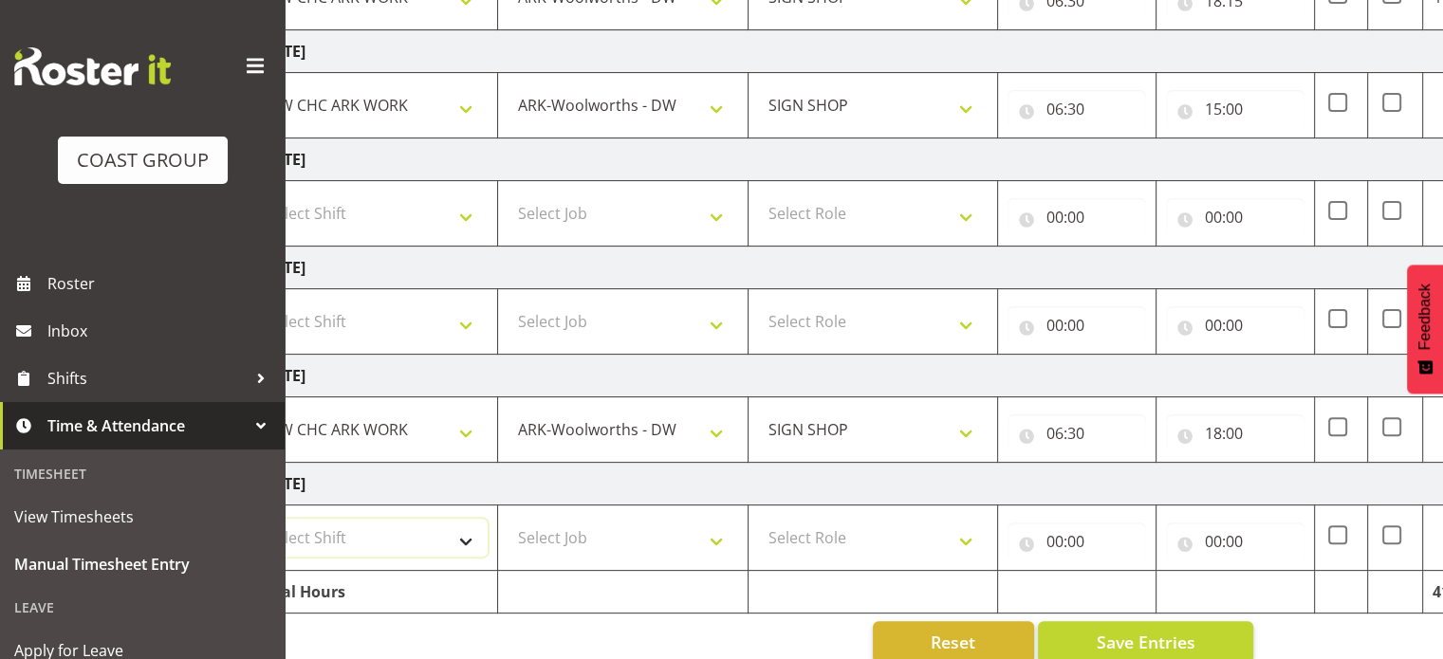
click at [440, 533] on select "Select Shift Break AHICE Break ATSNZ Break All Blacks casual Break Arts [PERSON…" at bounding box center [372, 538] width 231 height 38
select select "62216"
click at [257, 519] on select "Select Shift Break AHICE Break ATSNZ Break All Blacks casual Break Arts [PERSON…" at bounding box center [372, 538] width 231 height 38
click at [569, 519] on select "Select Job 1 Carlton Events 1 [PERSON_NAME][GEOGRAPHIC_DATA] 1 [PERSON_NAME][GE…" at bounding box center [623, 538] width 231 height 38
select select "6648"
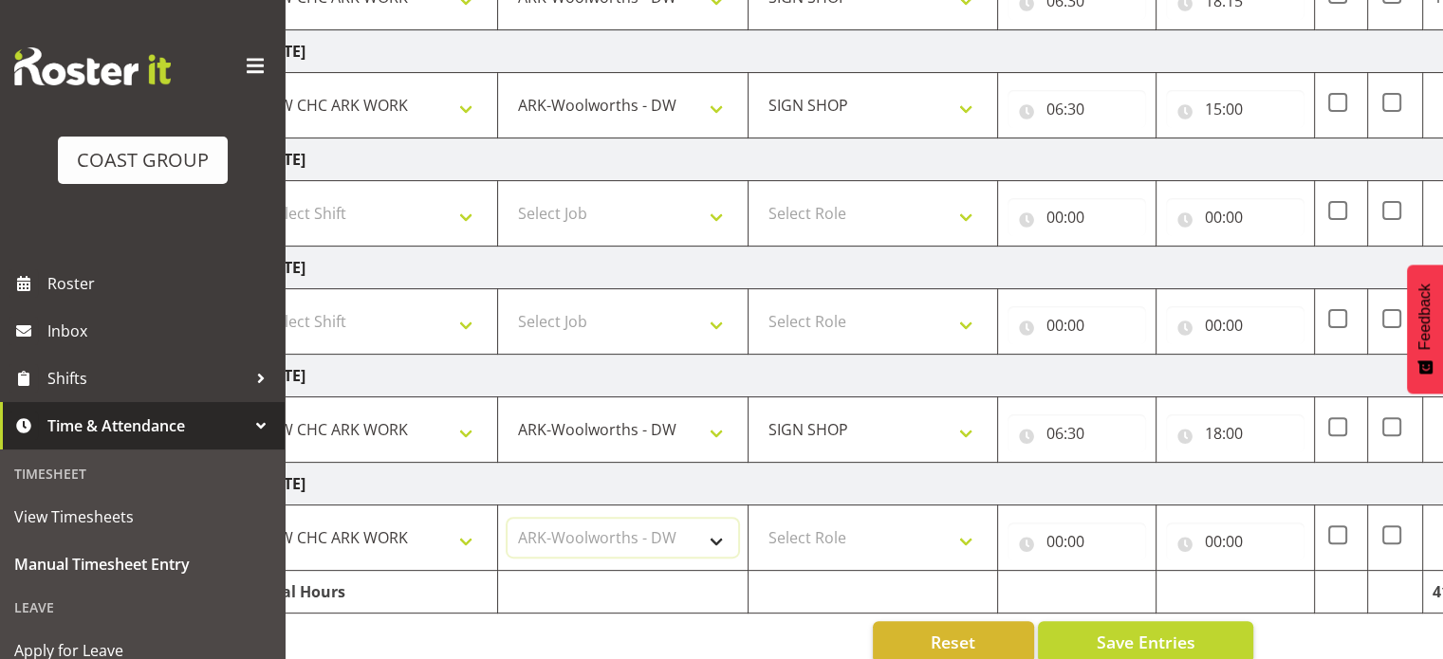
click at [508, 519] on select "Select Job 1 Carlton Events 1 [PERSON_NAME][GEOGRAPHIC_DATA] 1 [PERSON_NAME][GE…" at bounding box center [623, 538] width 231 height 38
click at [820, 543] on select "Select Role SIGN SHOP" at bounding box center [873, 538] width 231 height 38
select select "541"
click at [758, 519] on select "Select Role SIGN SHOP" at bounding box center [873, 538] width 231 height 38
click at [1060, 530] on input "00:00" at bounding box center [1077, 542] width 139 height 38
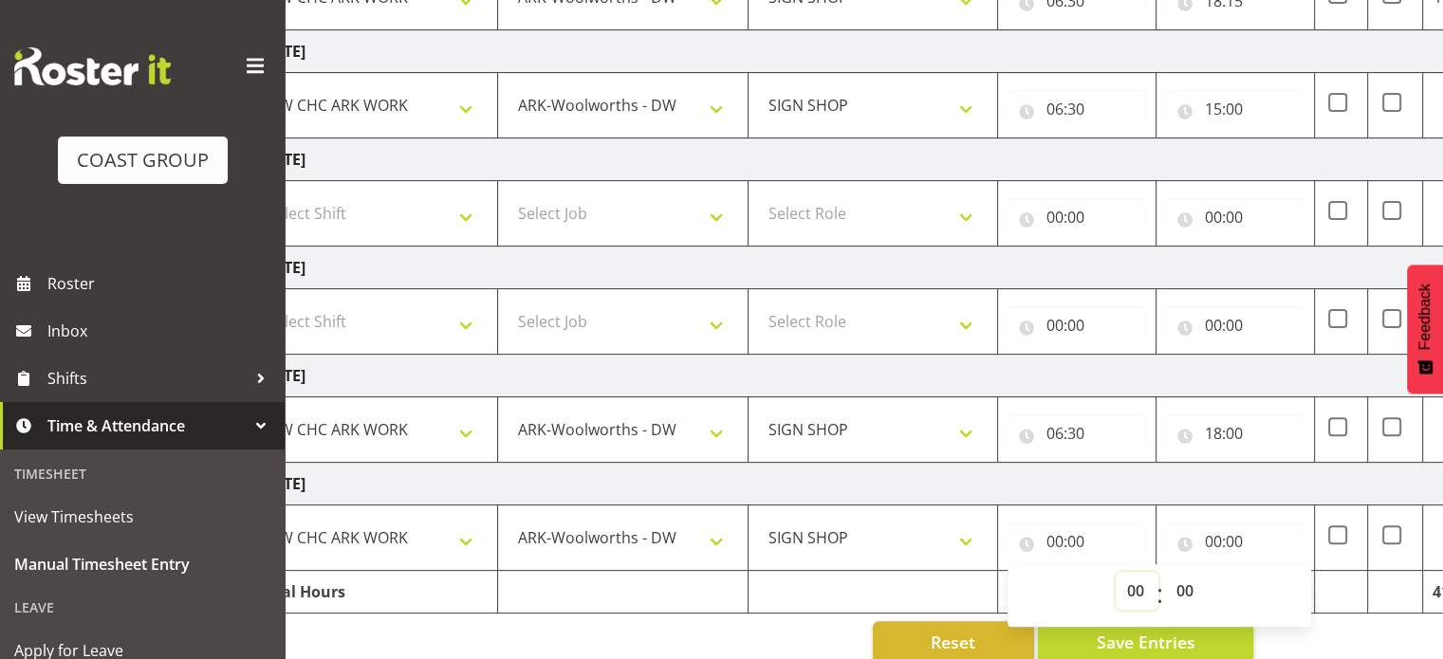
click at [1138, 591] on select "00 01 02 03 04 05 06 07 08 09 10 11 12 13 14 15 16 17 18 19 20 21 22 23" at bounding box center [1137, 591] width 43 height 38
select select "6"
click at [1116, 572] on select "00 01 02 03 04 05 06 07 08 09 10 11 12 13 14 15 16 17 18 19 20 21 22 23" at bounding box center [1137, 591] width 43 height 38
type input "06:00"
click at [1183, 591] on select "00 01 02 03 04 05 06 07 08 09 10 11 12 13 14 15 16 17 18 19 20 21 22 23 24 25 2…" at bounding box center [1186, 591] width 43 height 38
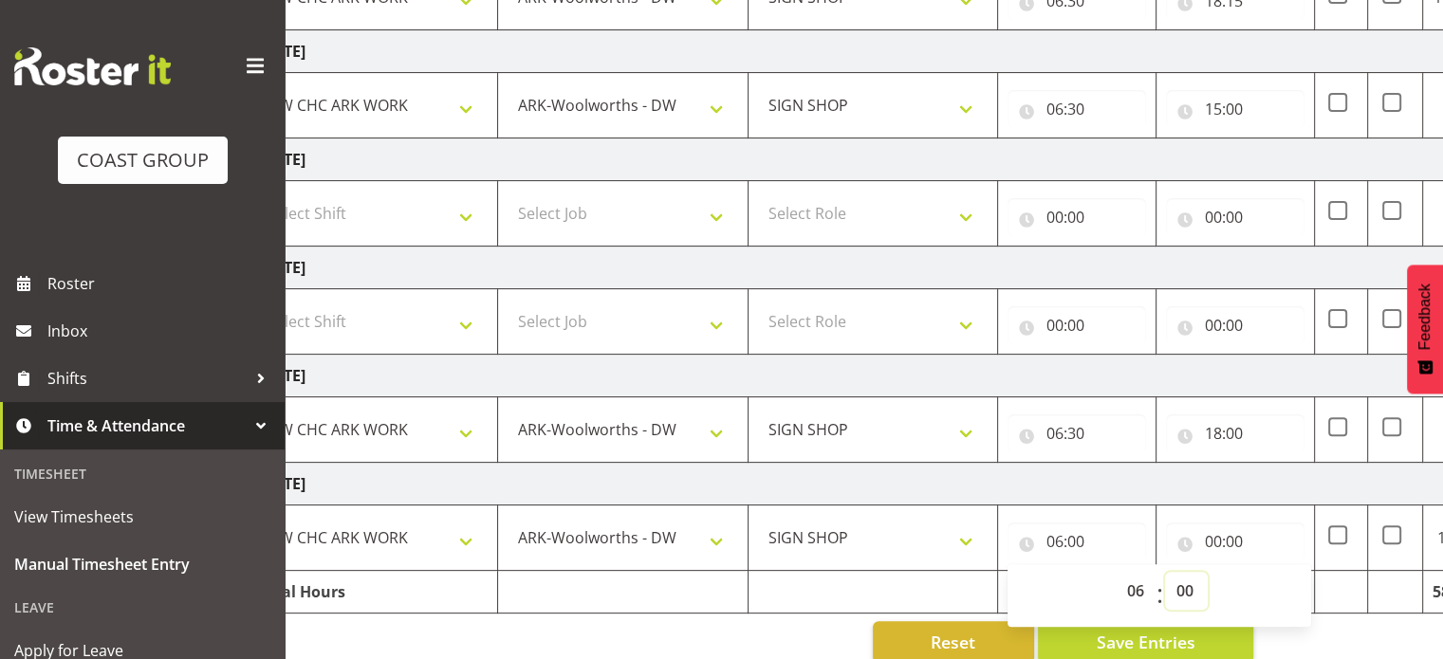
select select "20"
click at [1165, 572] on select "00 01 02 03 04 05 06 07 08 09 10 11 12 13 14 15 16 17 18 19 20 21 22 23 24 25 2…" at bounding box center [1186, 591] width 43 height 38
type input "06:20"
click at [1177, 582] on select "00 01 02 03 04 05 06 07 08 09 10 11 12 13 14 15 16 17 18 19 20 21 22 23 24 25 2…" at bounding box center [1186, 591] width 43 height 38
select select "30"
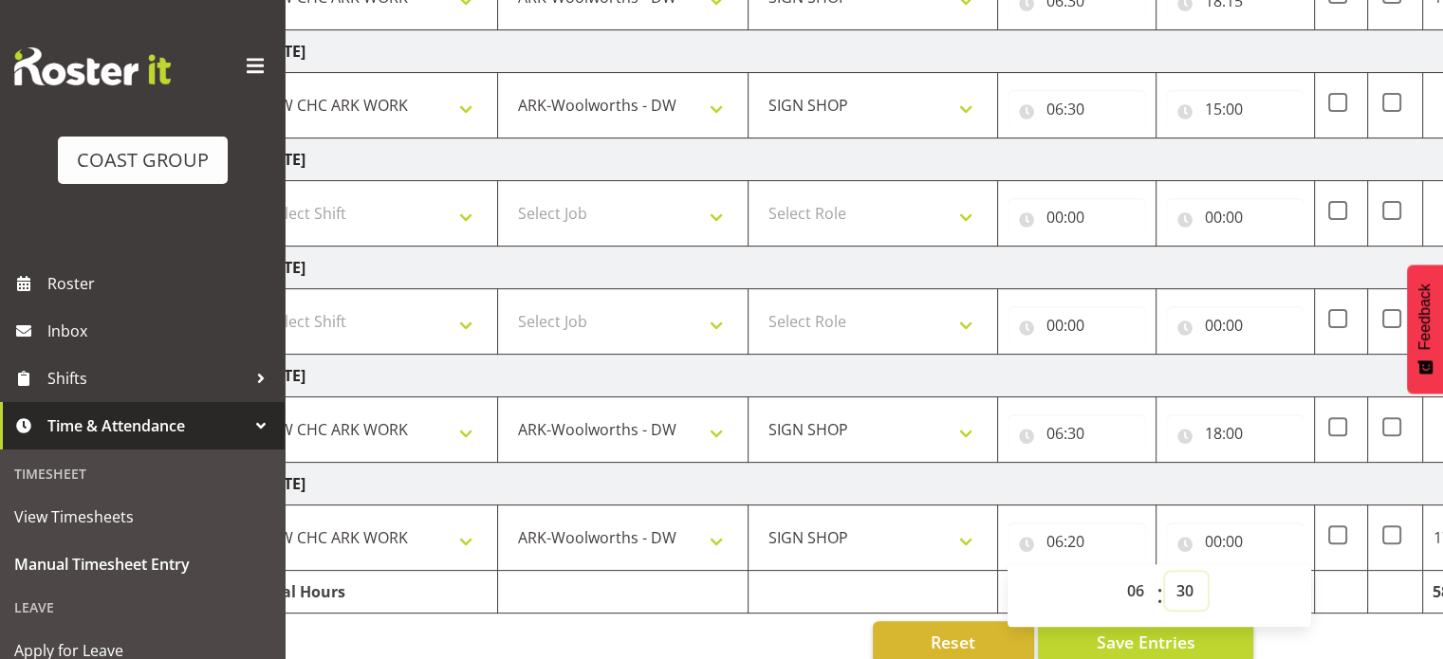
click at [1165, 572] on select "00 01 02 03 04 05 06 07 08 09 10 11 12 13 14 15 16 17 18 19 20 21 22 23 24 25 2…" at bounding box center [1186, 591] width 43 height 38
type input "06:30"
click at [1212, 537] on input "00:00" at bounding box center [1235, 542] width 139 height 38
click at [1292, 588] on select "00 01 02 03 04 05 06 07 08 09 10 11 12 13 14 15 16 17 18 19 20 21 22 23" at bounding box center [1295, 591] width 43 height 38
select select "17"
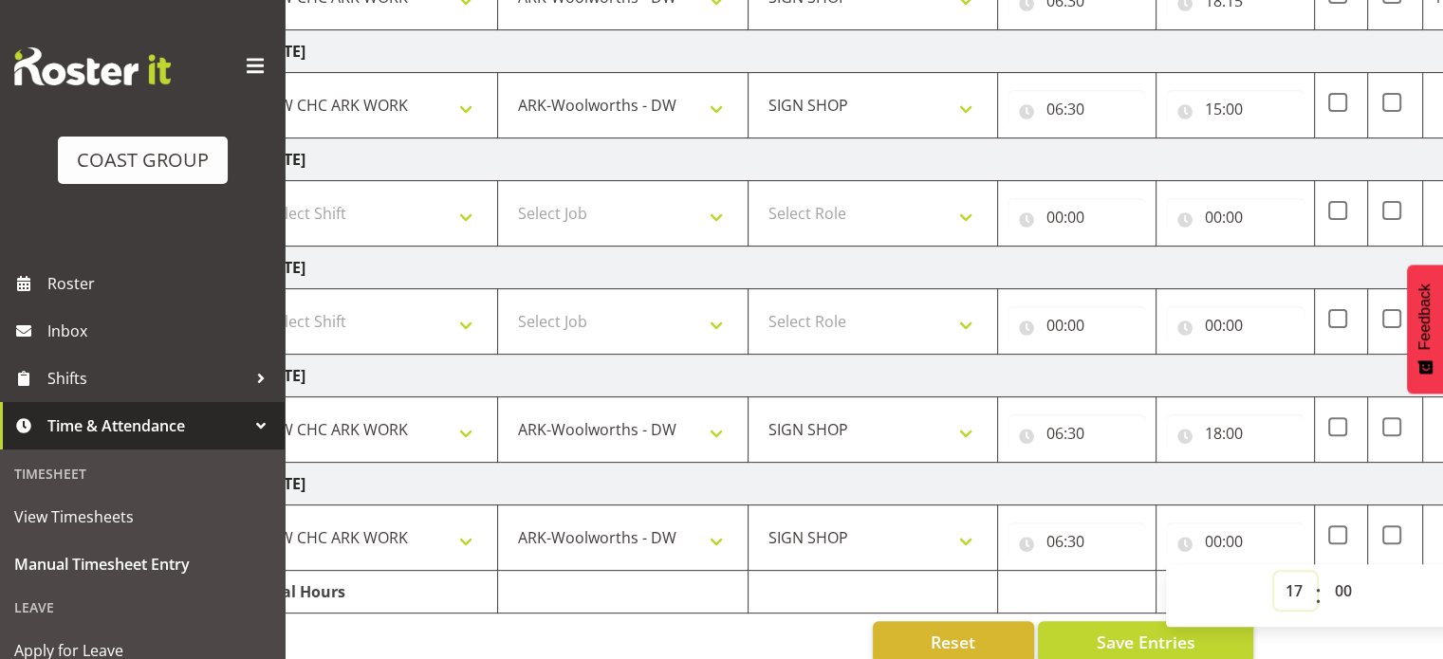
click at [1274, 572] on select "00 01 02 03 04 05 06 07 08 09 10 11 12 13 14 15 16 17 18 19 20 21 22 23" at bounding box center [1295, 591] width 43 height 38
type input "17:00"
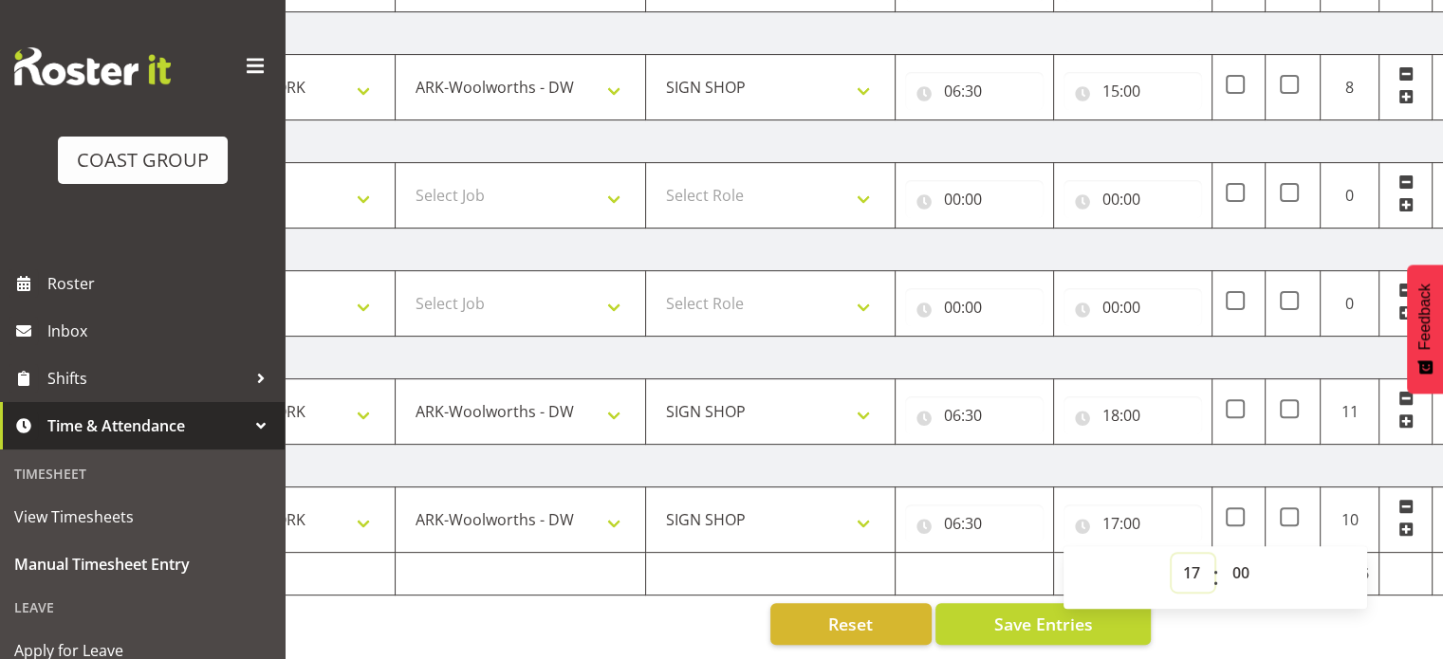
scroll to position [0, 228]
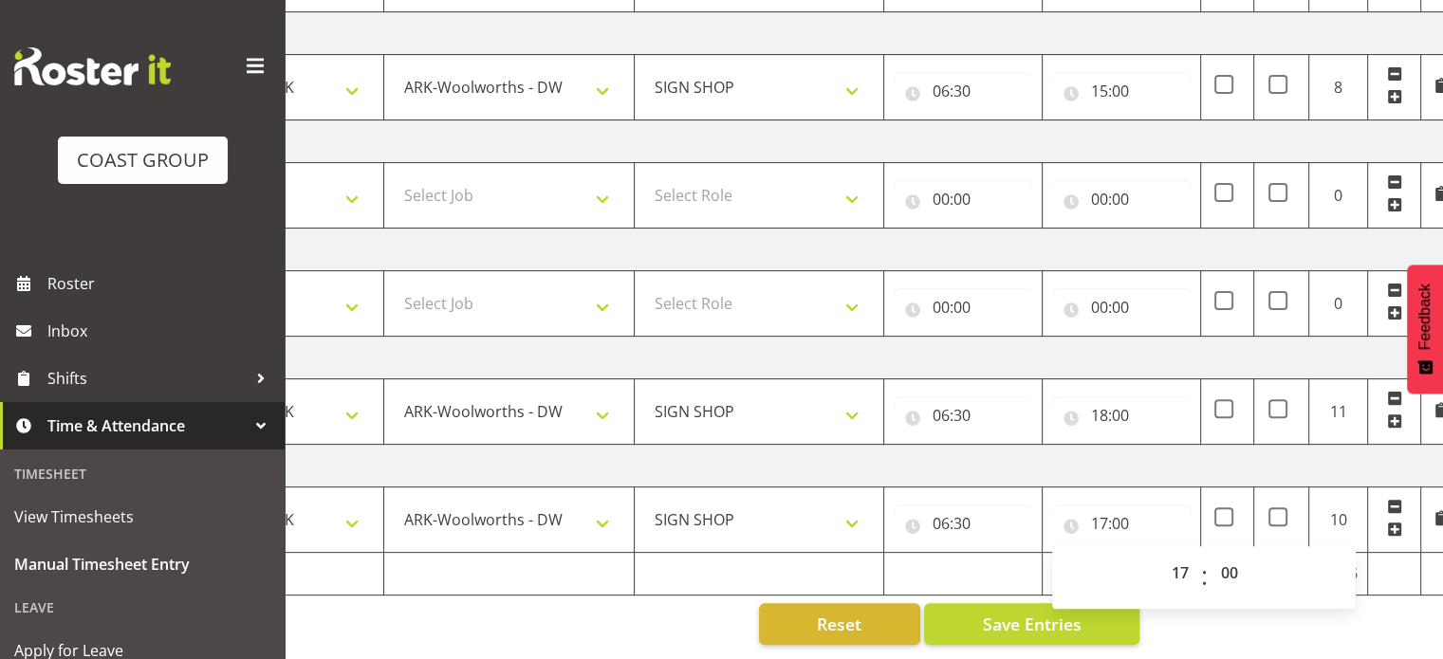
click at [1383, 621] on div "Manual Timesheets [DATE] - [DATE] MEA - Meal Allowance AWA - Away Allowence Shi…" at bounding box center [864, 103] width 1158 height 1112
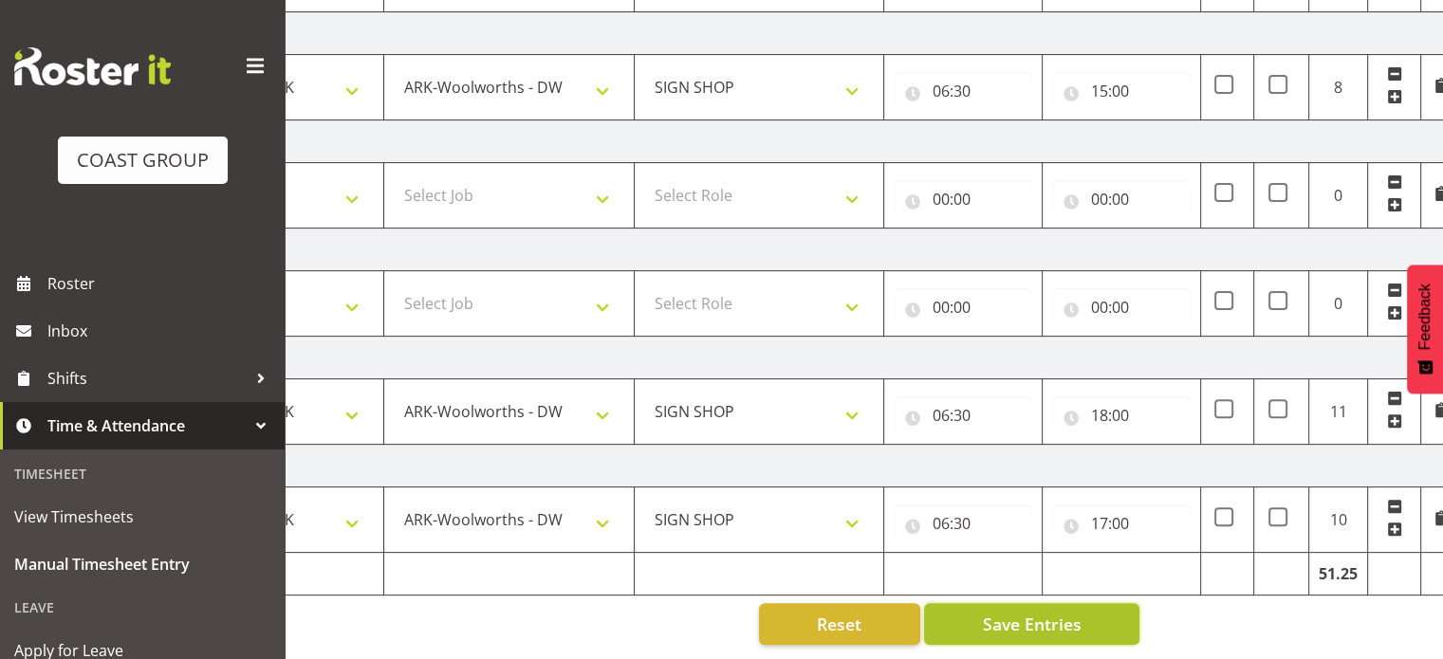
click at [1009, 612] on span "Save Entries" at bounding box center [1031, 624] width 99 height 25
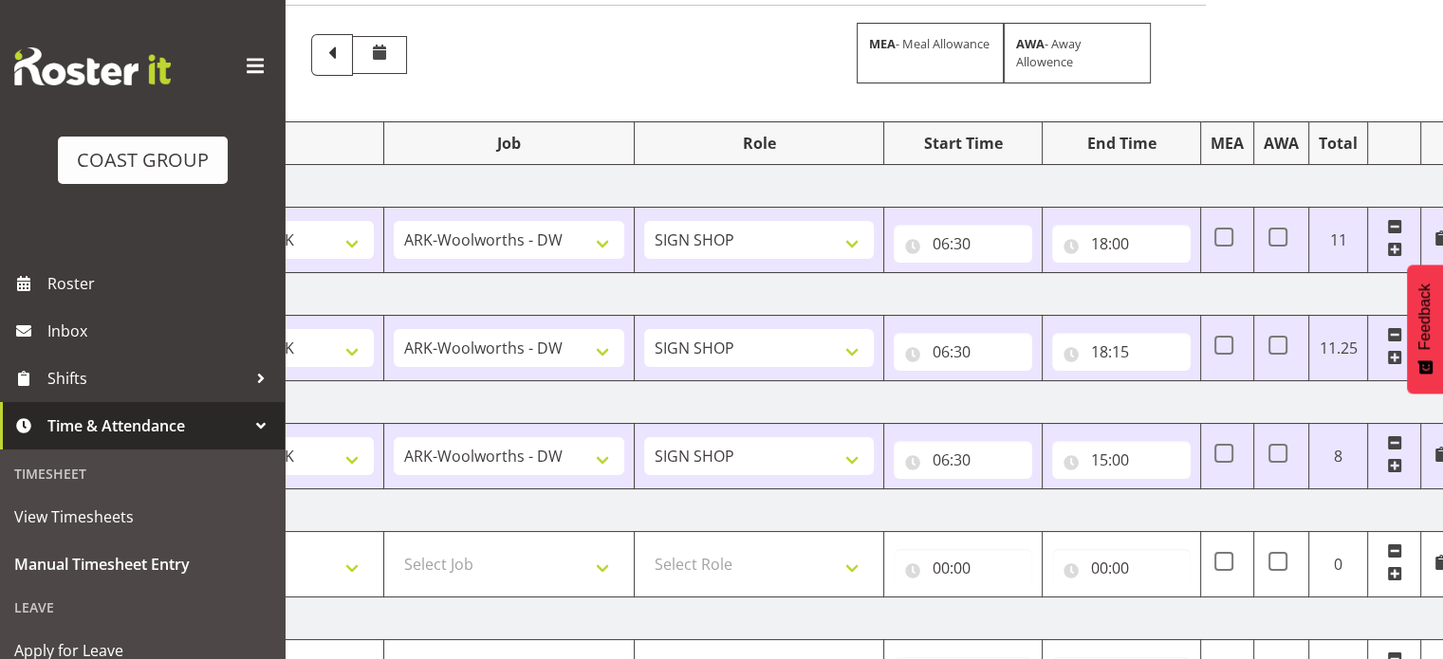
scroll to position [0, 0]
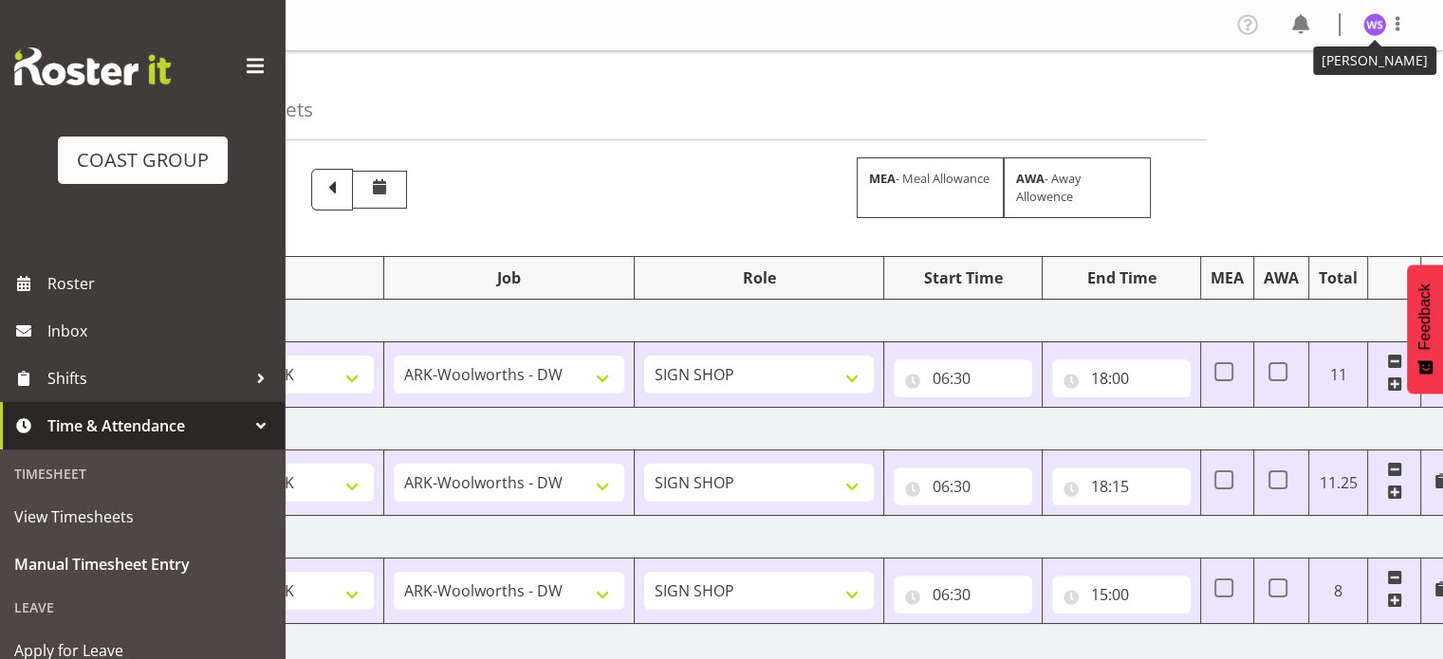
click at [1372, 31] on img at bounding box center [1374, 24] width 23 height 23
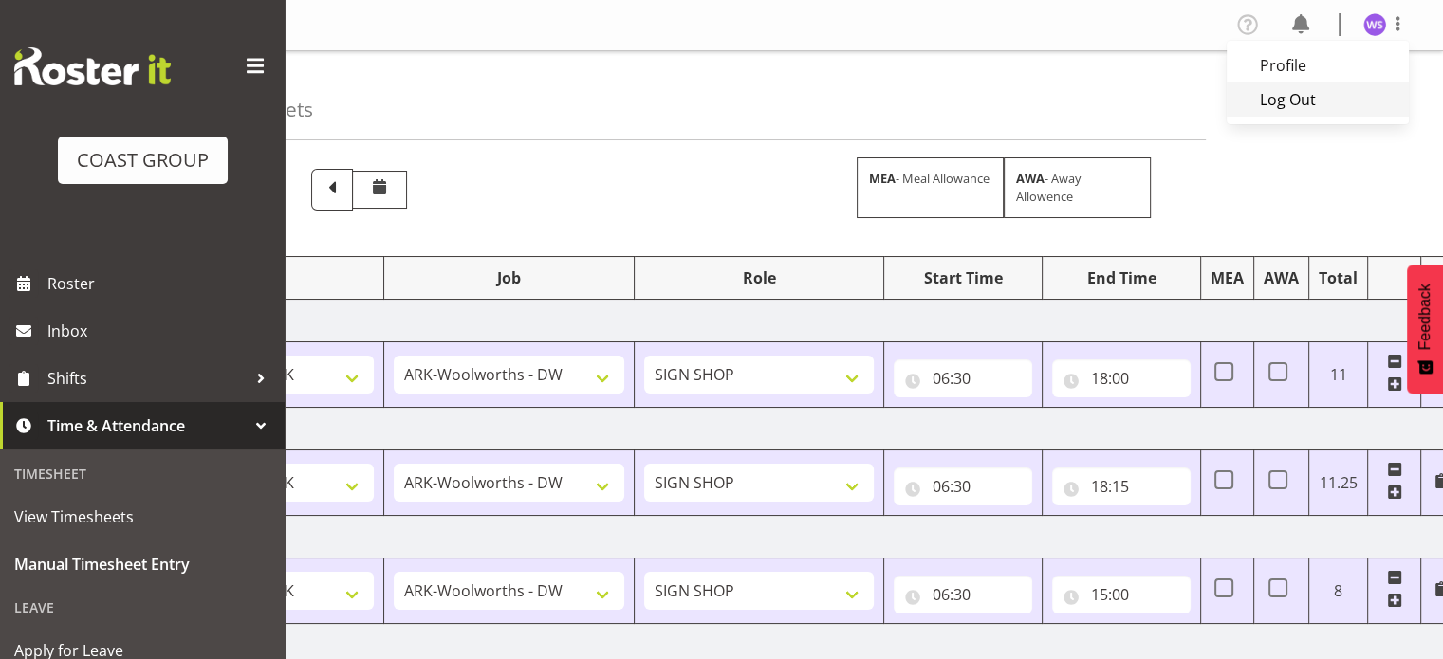
click at [1305, 102] on link "Log Out" at bounding box center [1318, 100] width 182 height 34
